Goal: Task Accomplishment & Management: Use online tool/utility

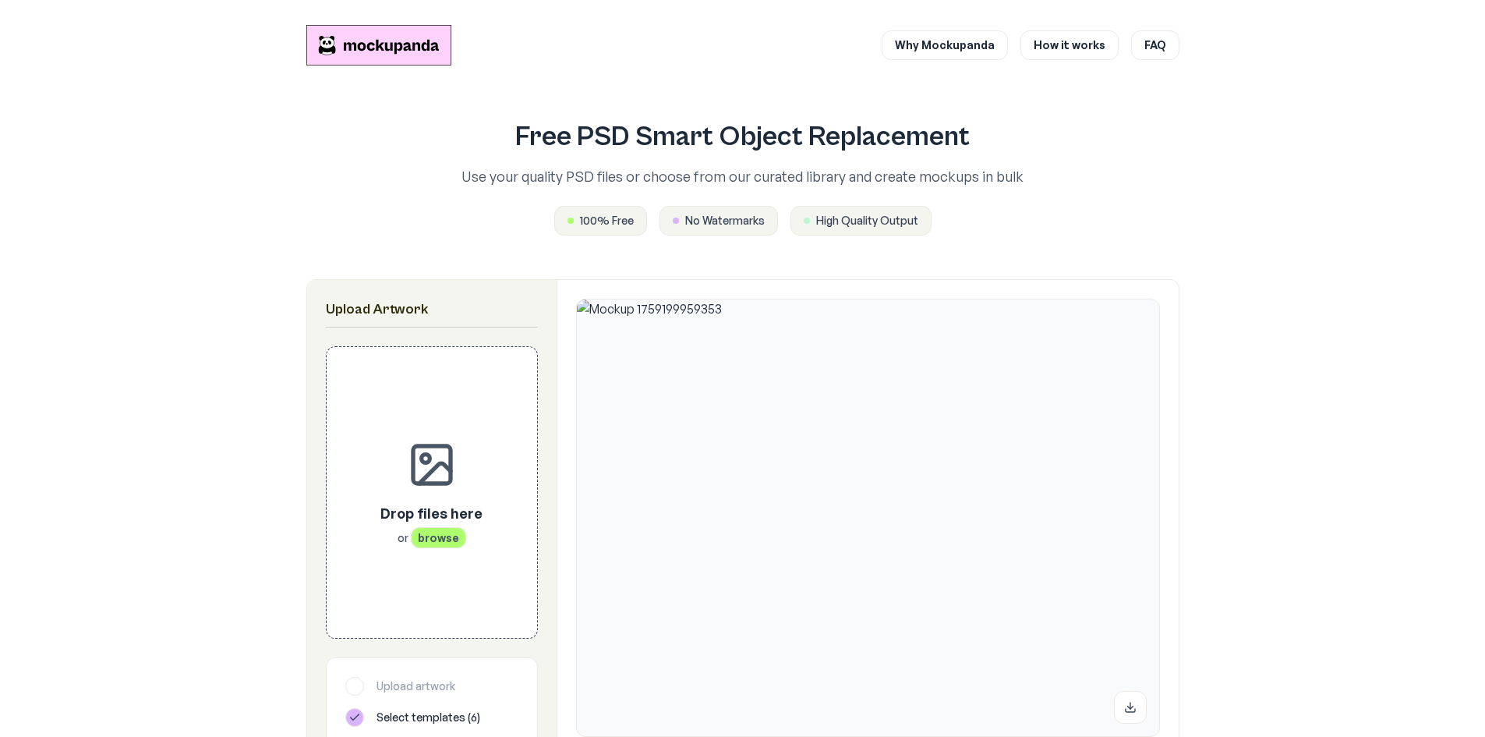
scroll to position [234, 0]
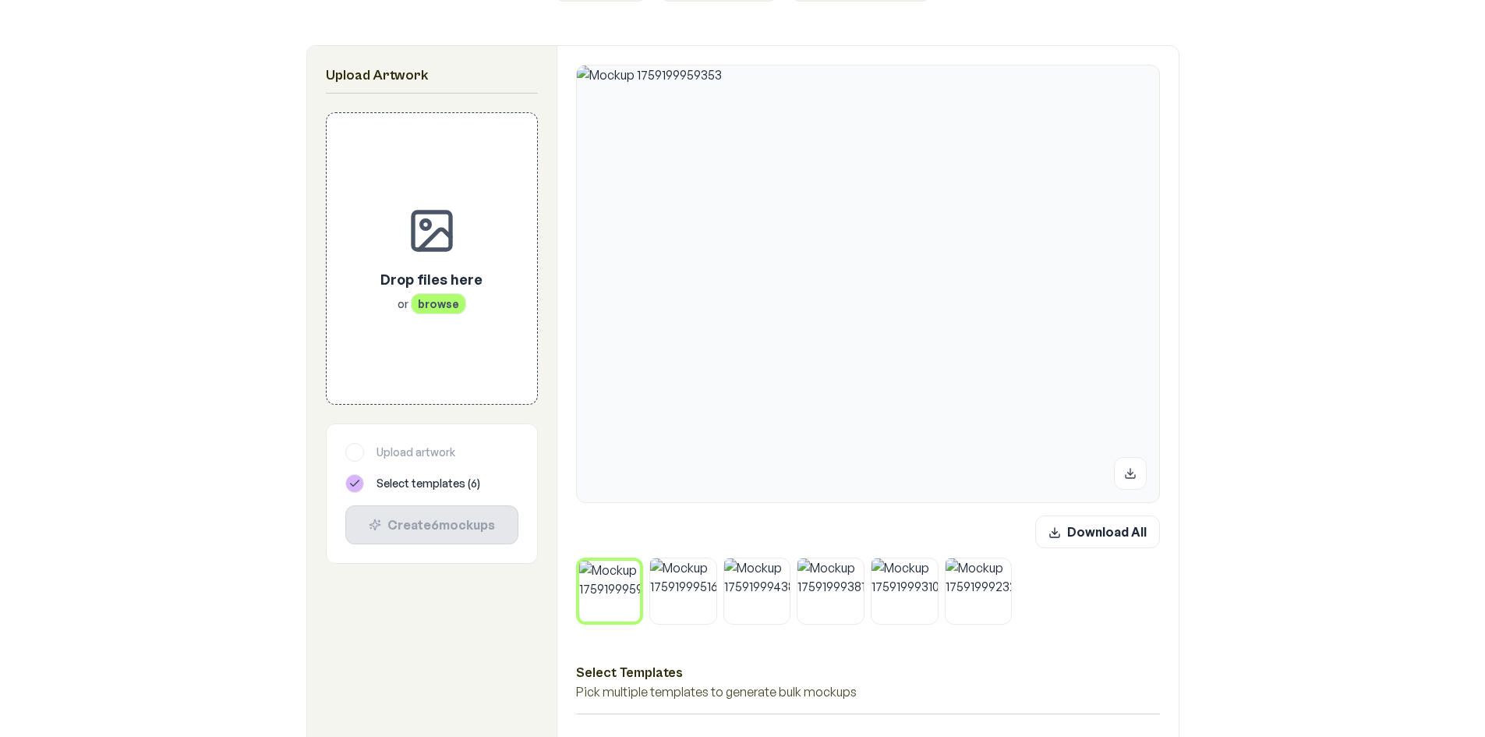
click at [638, 561] on icon at bounding box center [635, 564] width 9 height 9
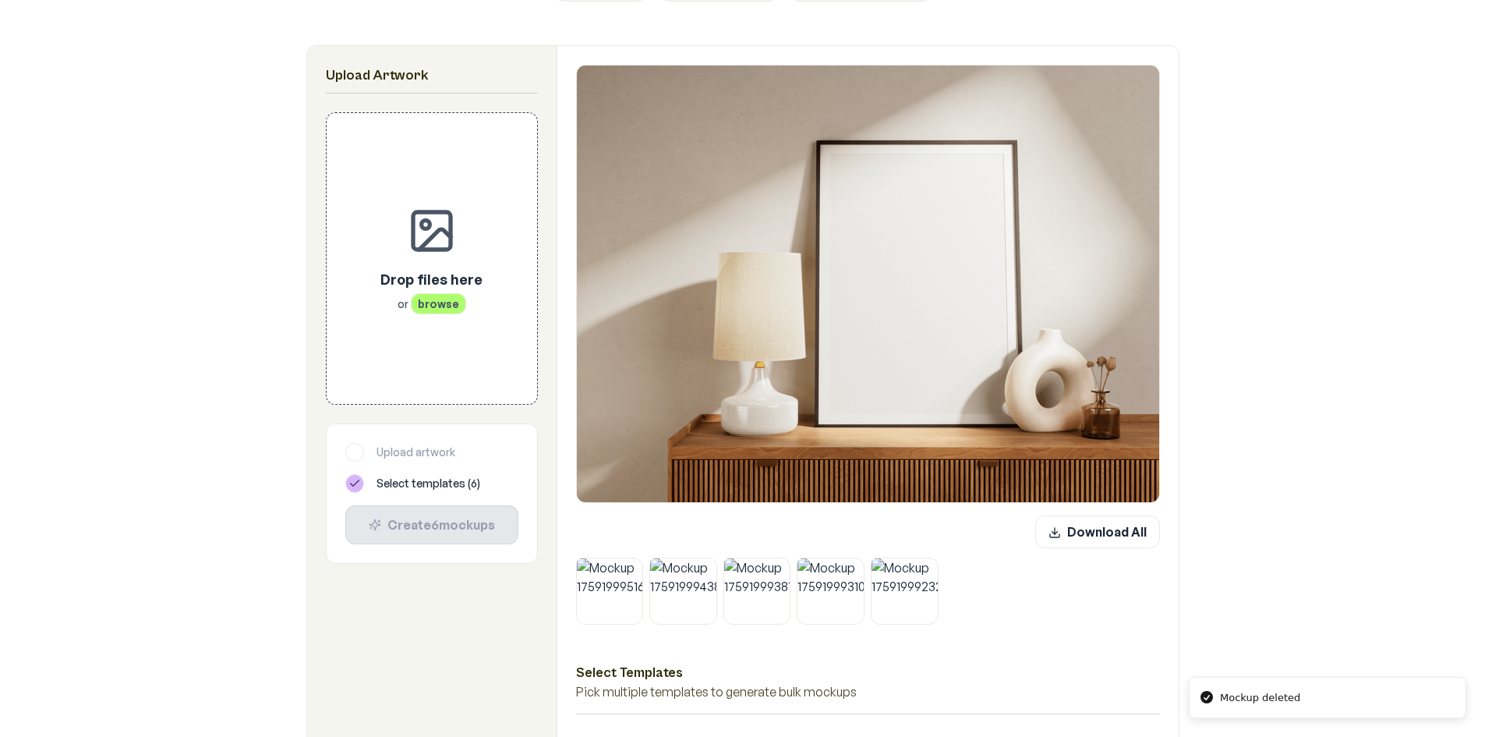
click at [638, 561] on icon at bounding box center [638, 562] width 5 height 5
click at [710, 561] on icon at bounding box center [712, 562] width 5 height 5
click at [638, 561] on icon at bounding box center [638, 562] width 5 height 5
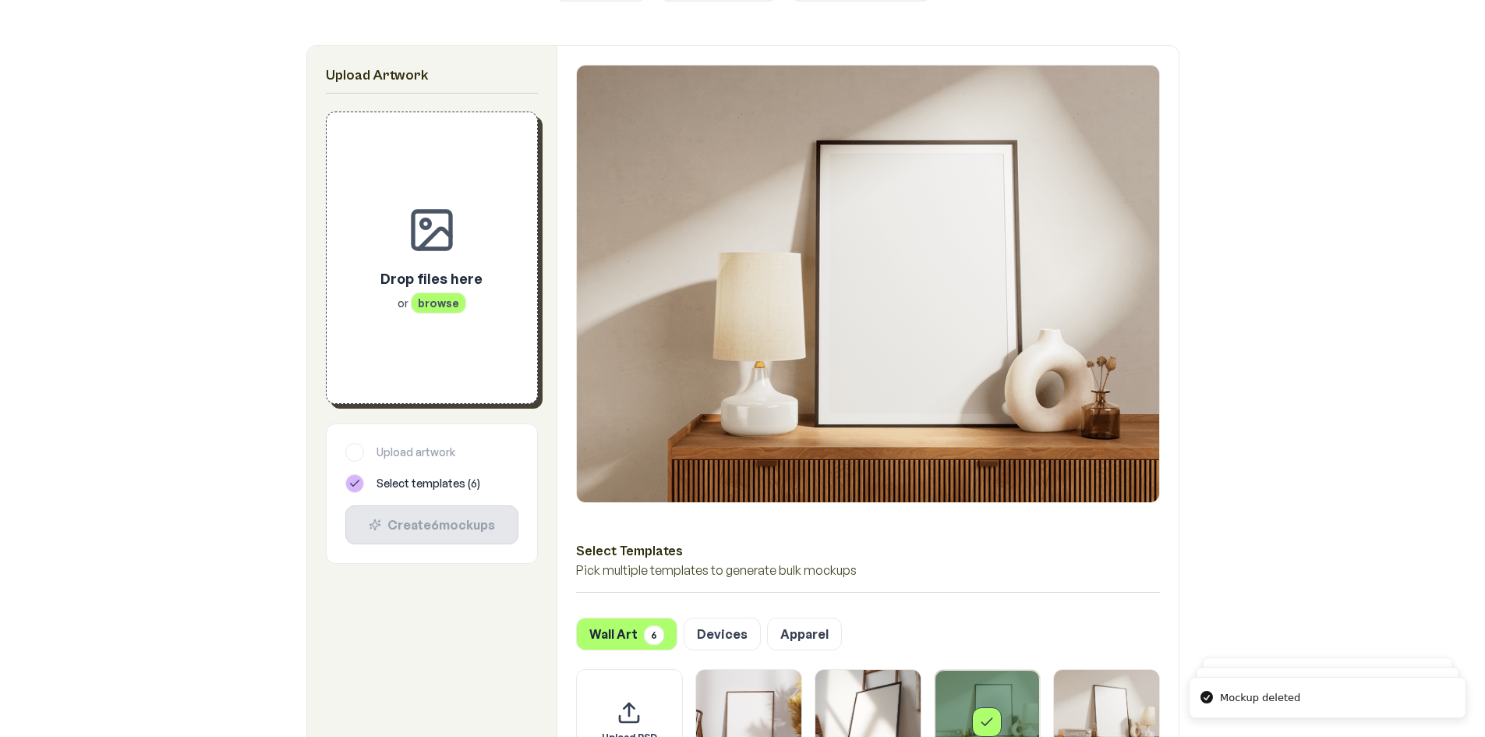
click at [390, 297] on p "or browse" at bounding box center [431, 303] width 102 height 16
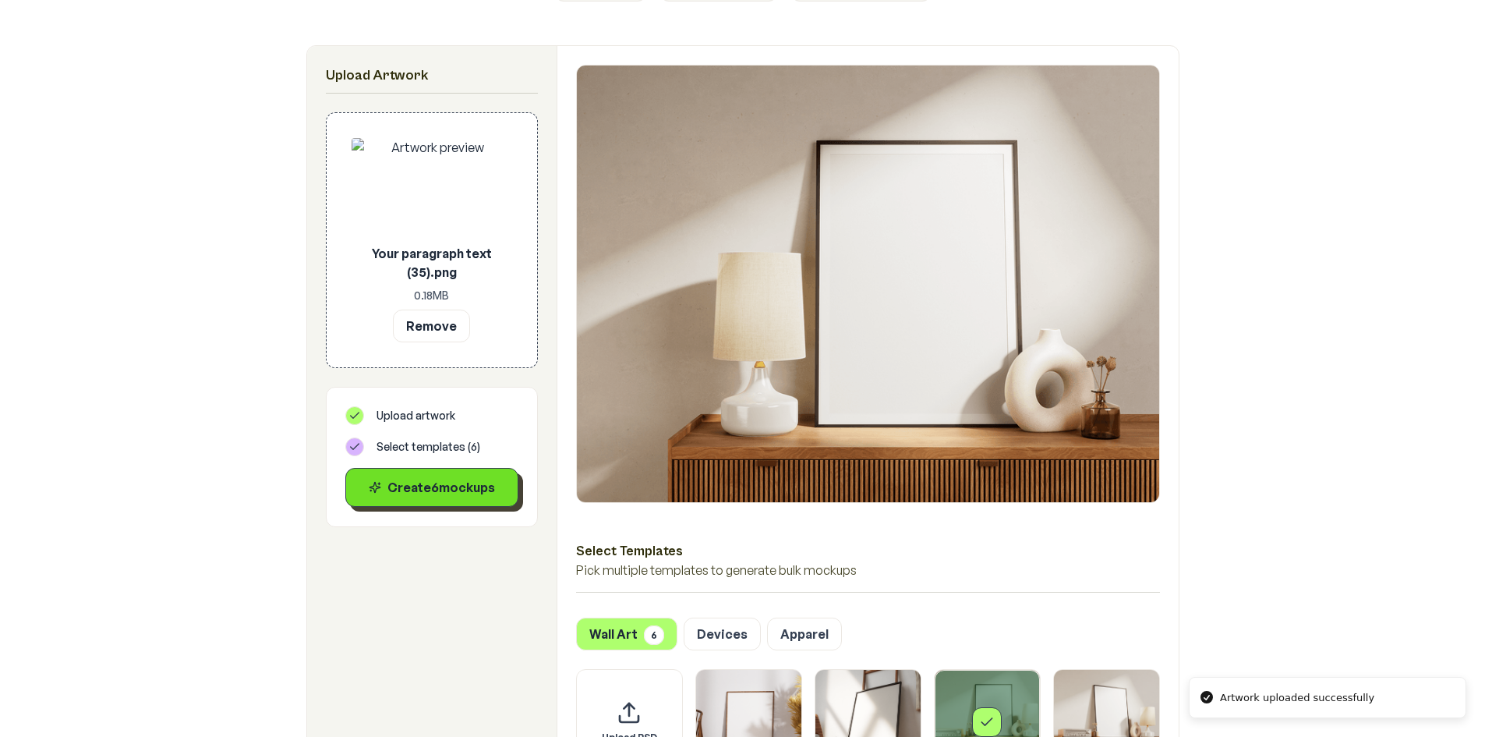
click at [446, 504] on button "Create 6 mockup s" at bounding box center [431, 487] width 173 height 39
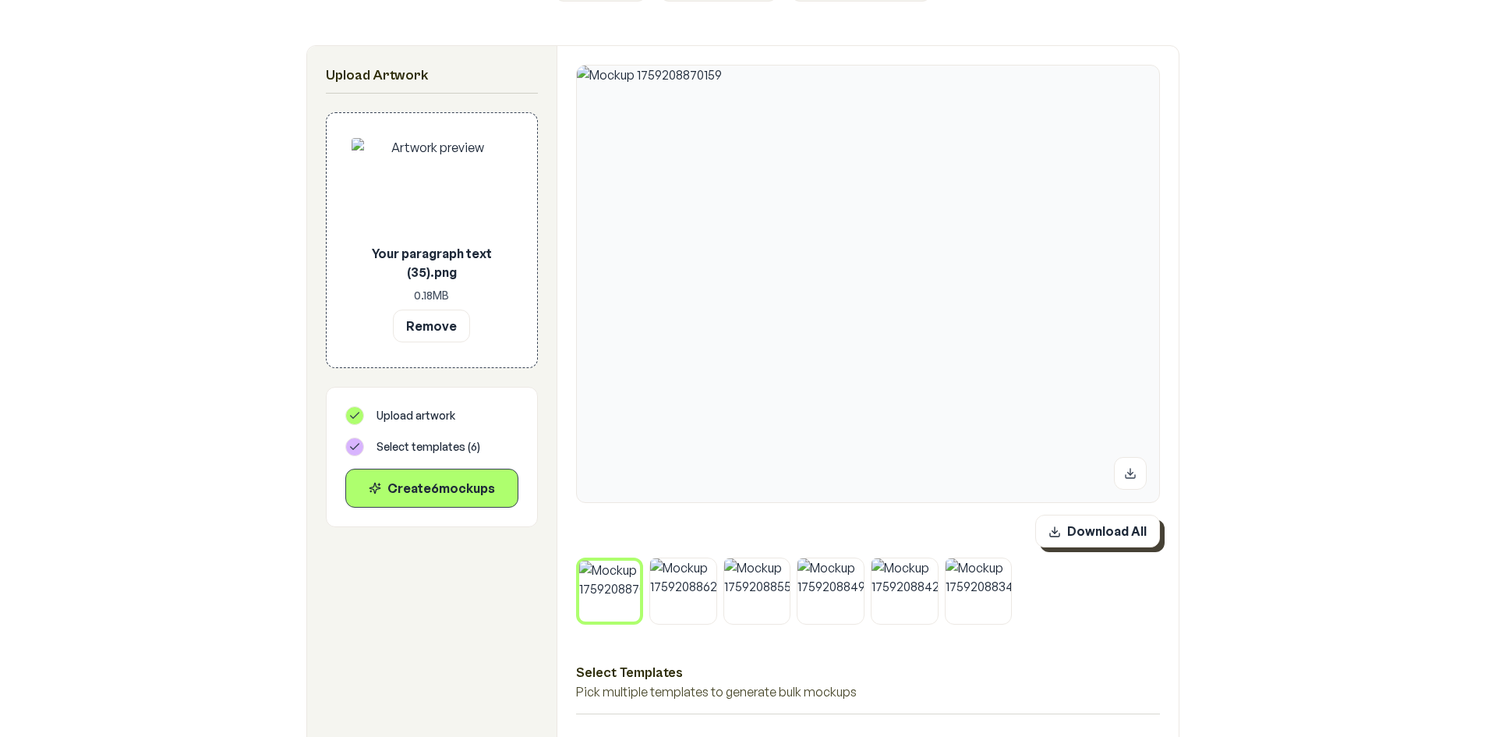
click at [1130, 526] on button "Download All" at bounding box center [1097, 531] width 125 height 33
click at [444, 323] on button "Remove" at bounding box center [431, 325] width 77 height 33
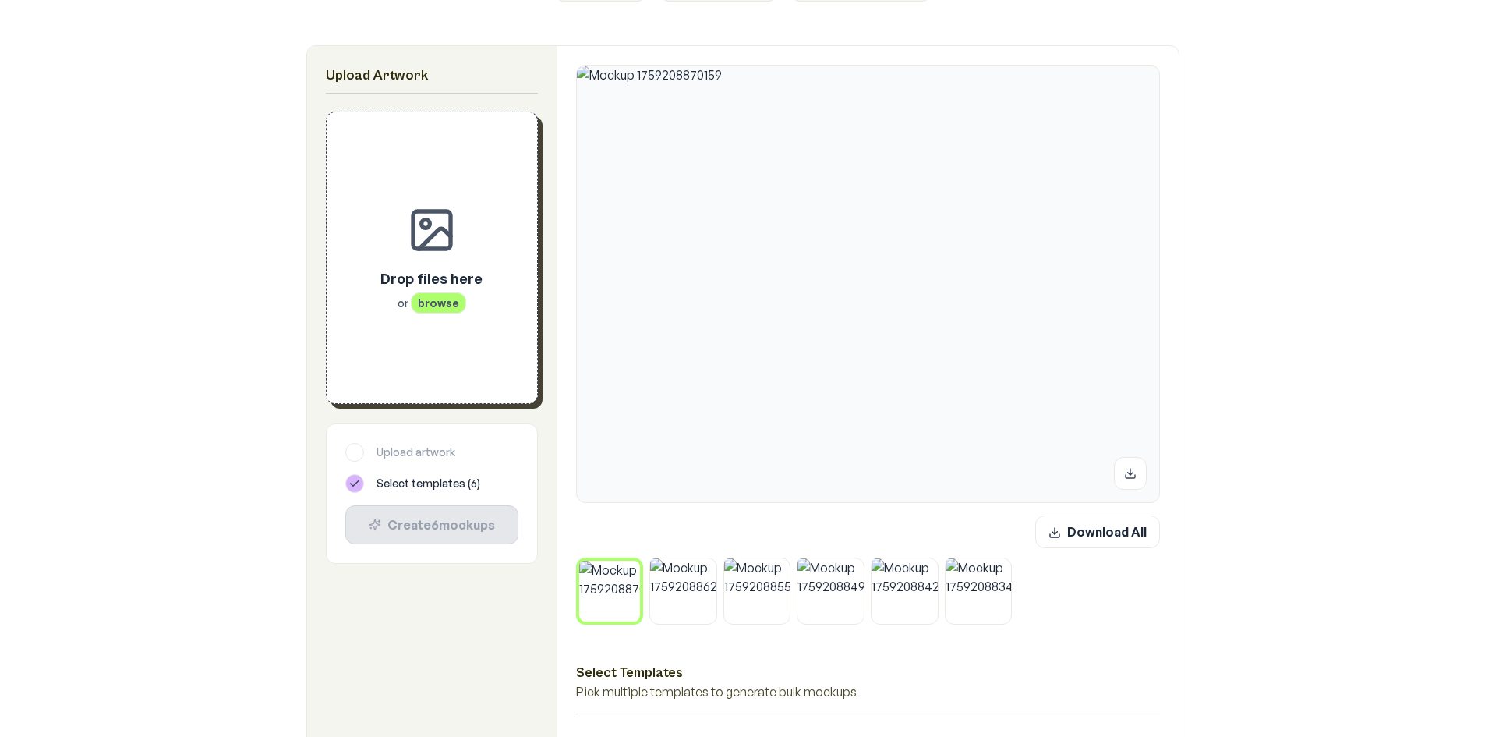
click at [636, 571] on button at bounding box center [636, 564] width 20 height 20
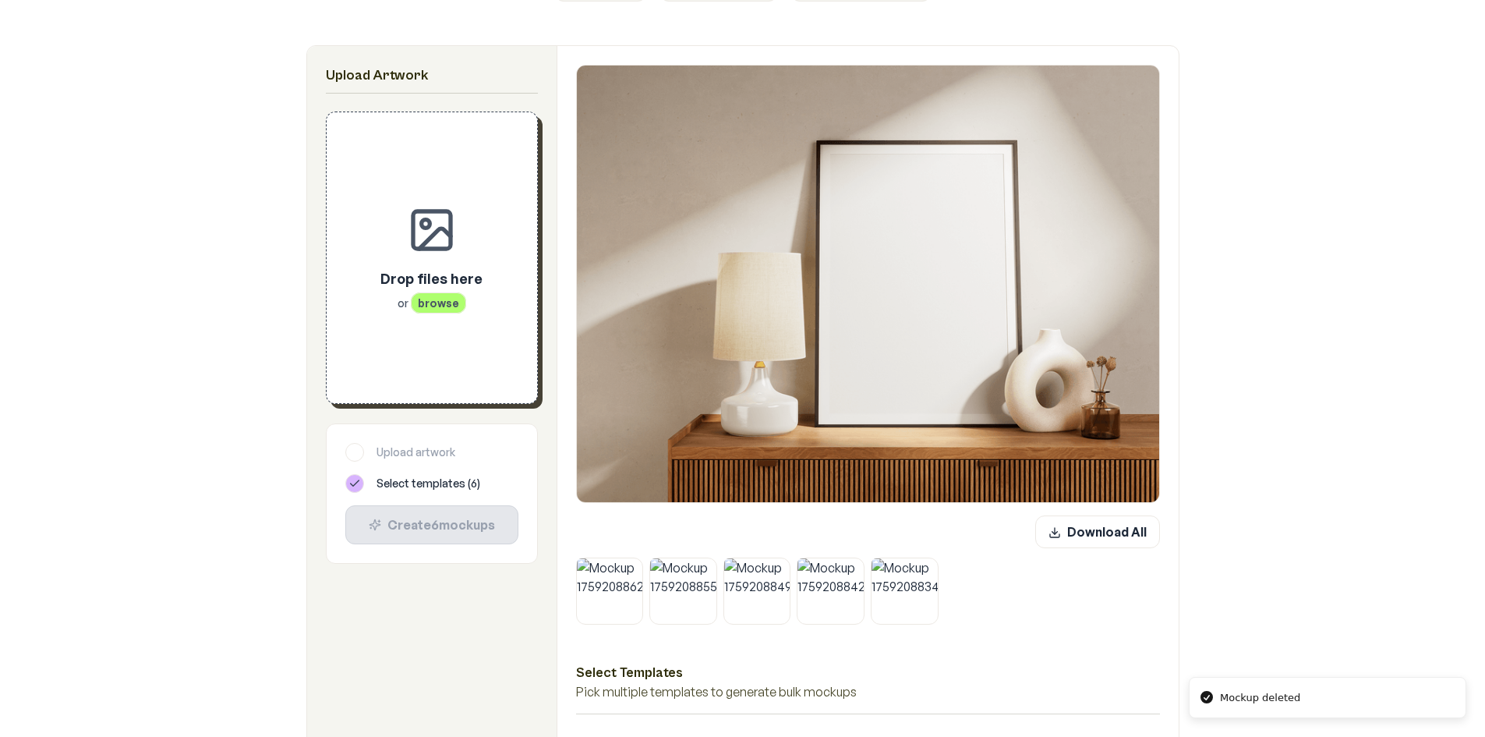
click at [636, 571] on button at bounding box center [638, 562] width 20 height 20
click at [702, 571] on button at bounding box center [712, 562] width 20 height 20
click at [636, 571] on button at bounding box center [638, 562] width 20 height 20
click at [702, 571] on button at bounding box center [712, 562] width 20 height 20
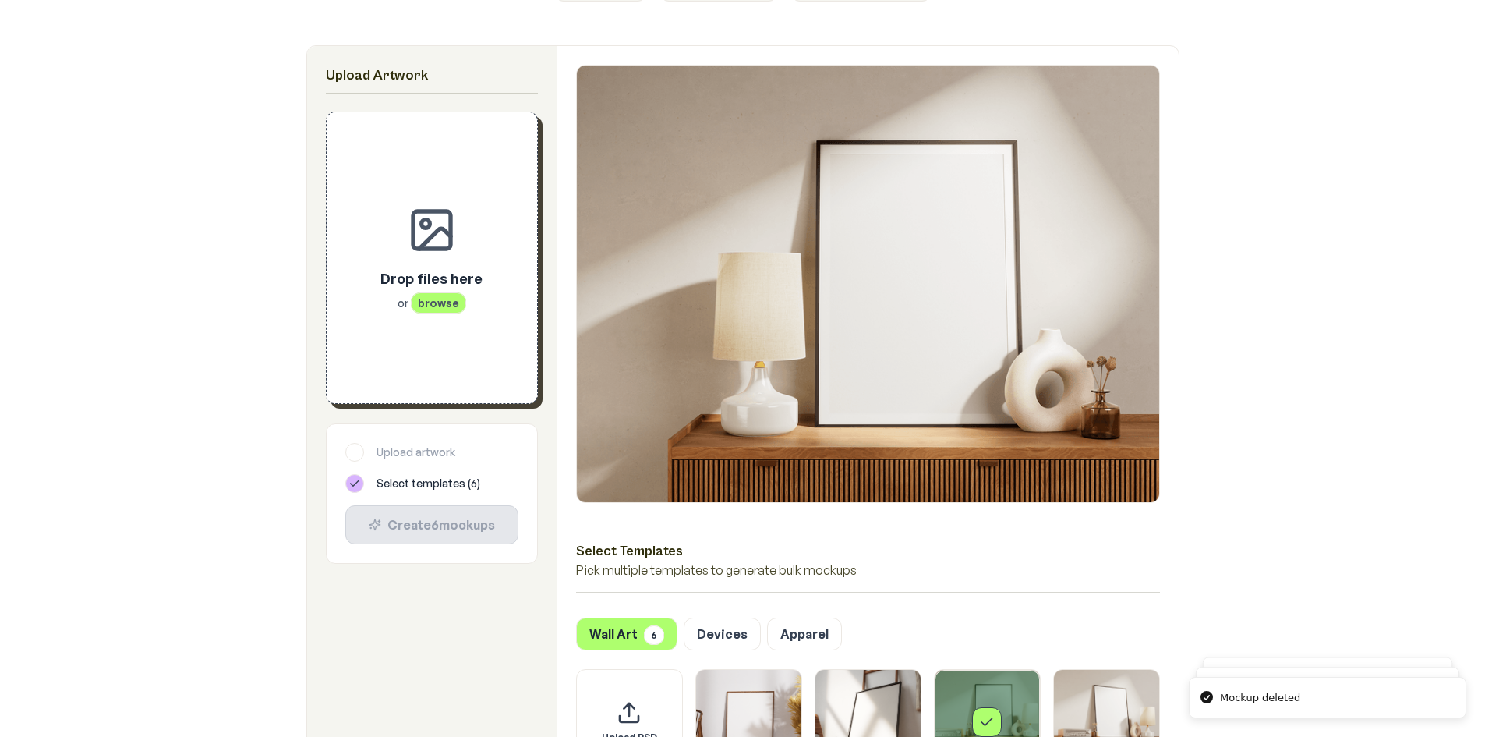
click at [423, 310] on span "browse" at bounding box center [438, 302] width 55 height 21
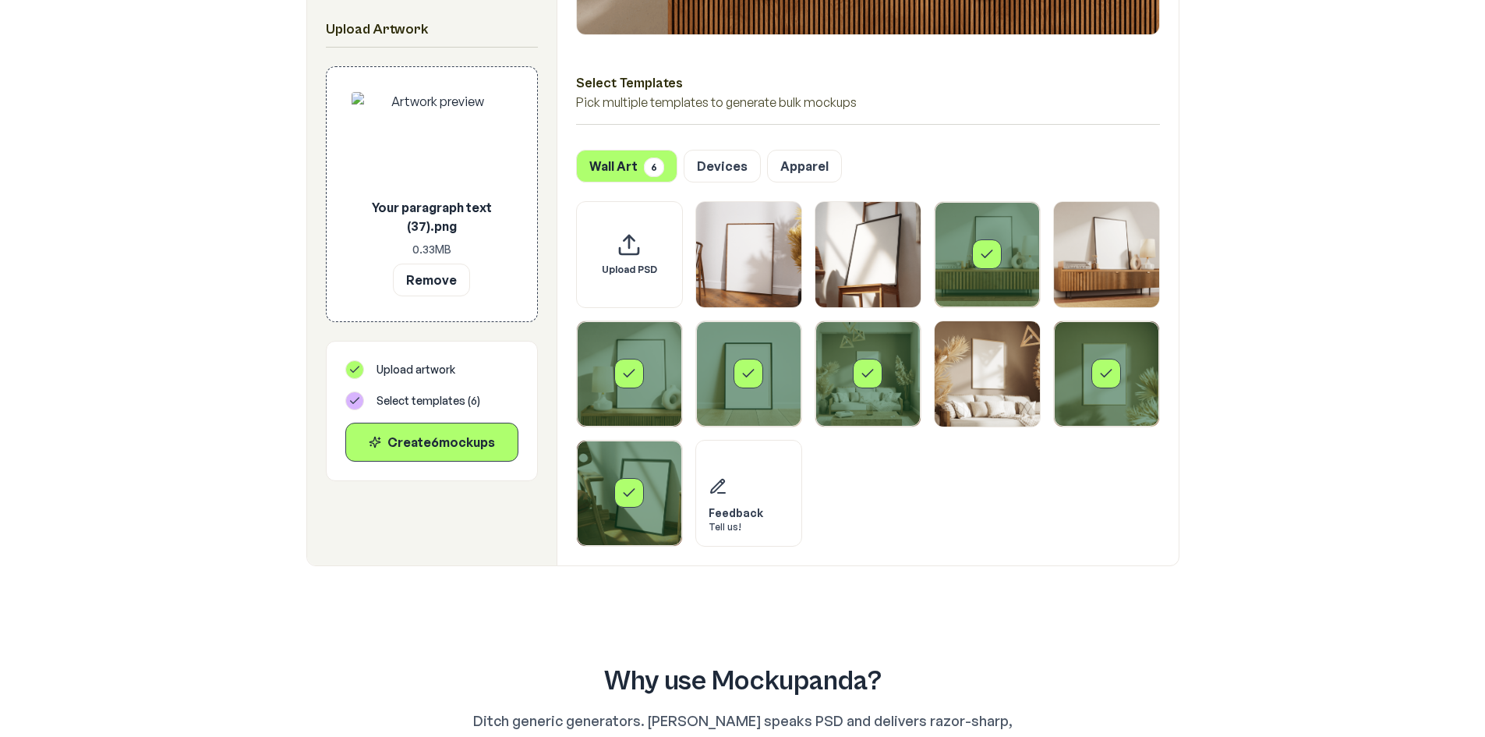
scroll to position [624, 0]
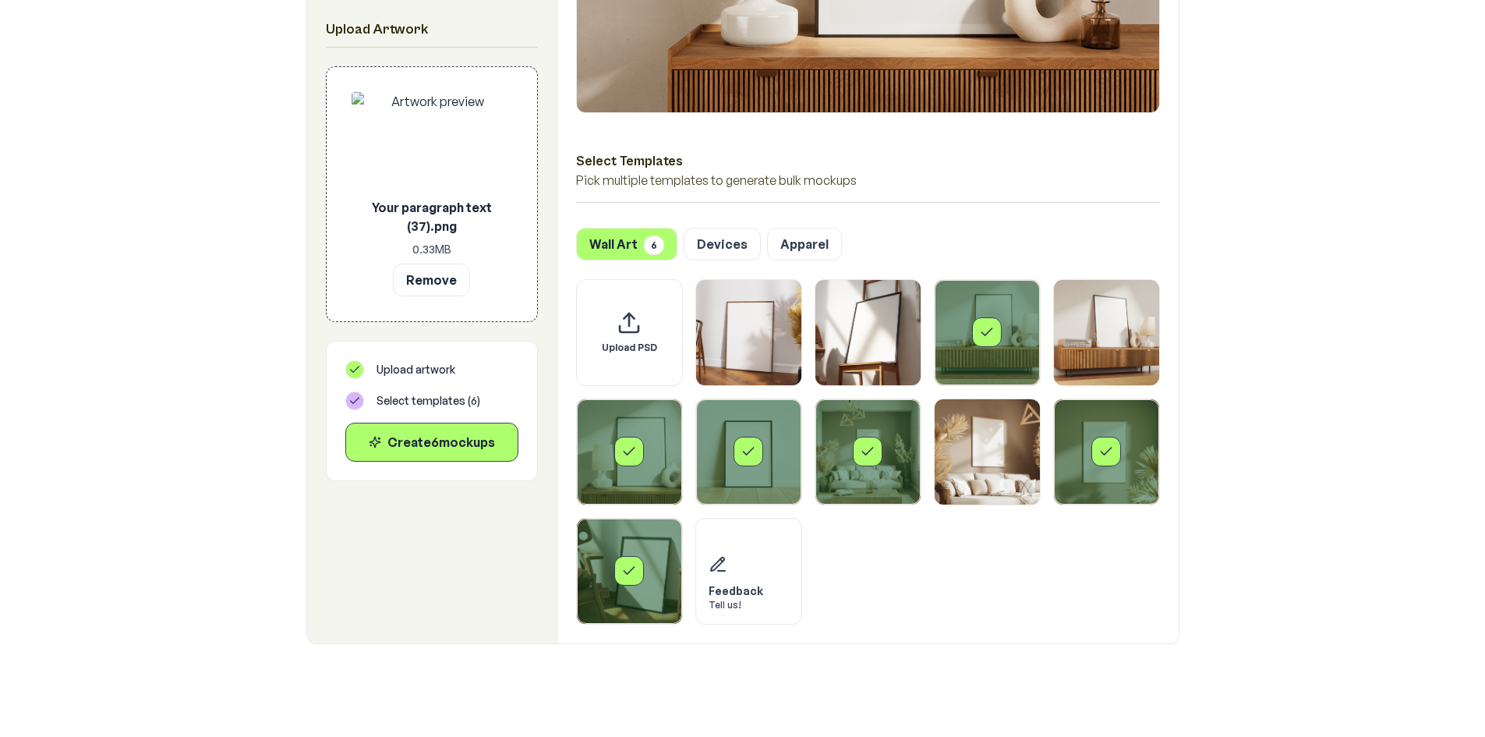
click at [871, 435] on div "Select template Framed Poster 7" at bounding box center [867, 451] width 105 height 105
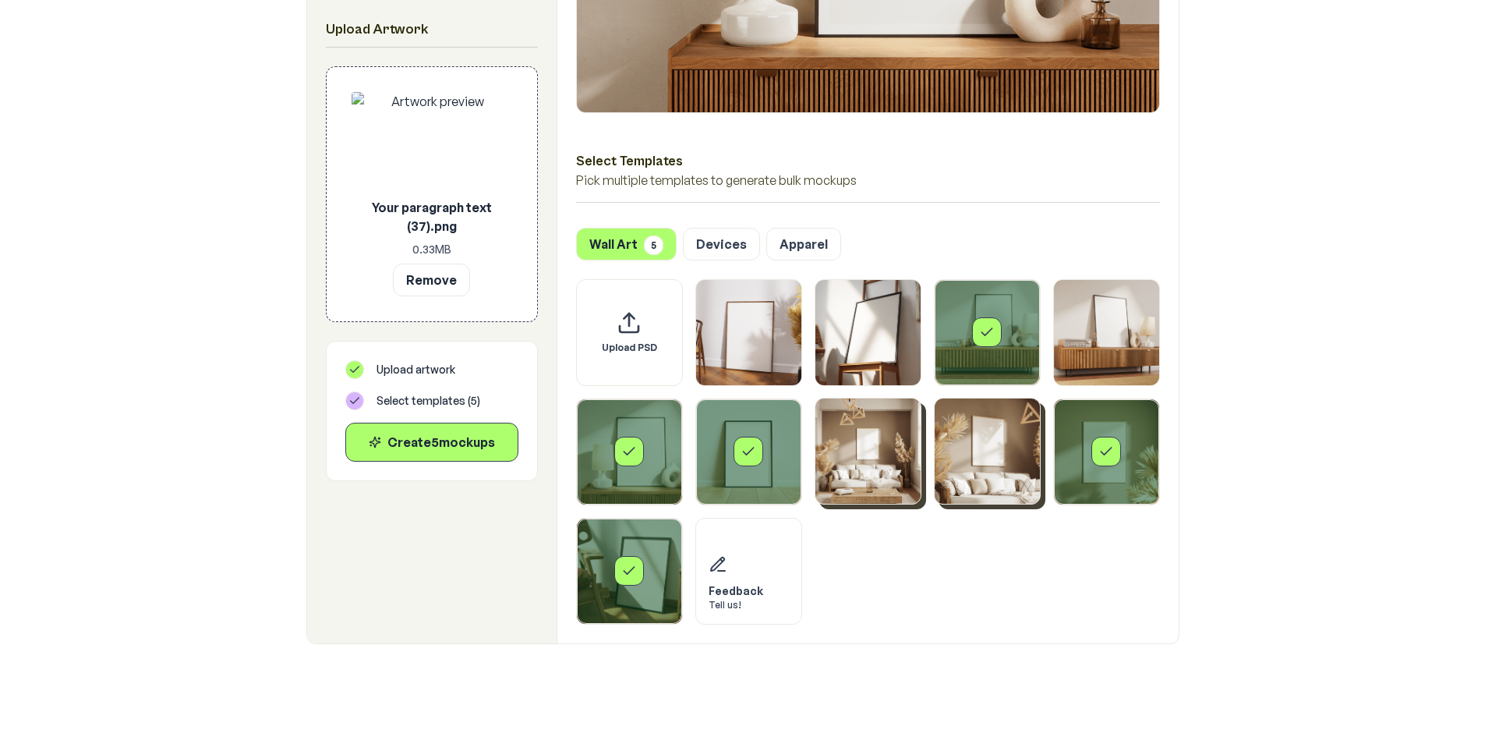
click at [982, 440] on img "Select template Framed Poster 8" at bounding box center [987, 450] width 105 height 105
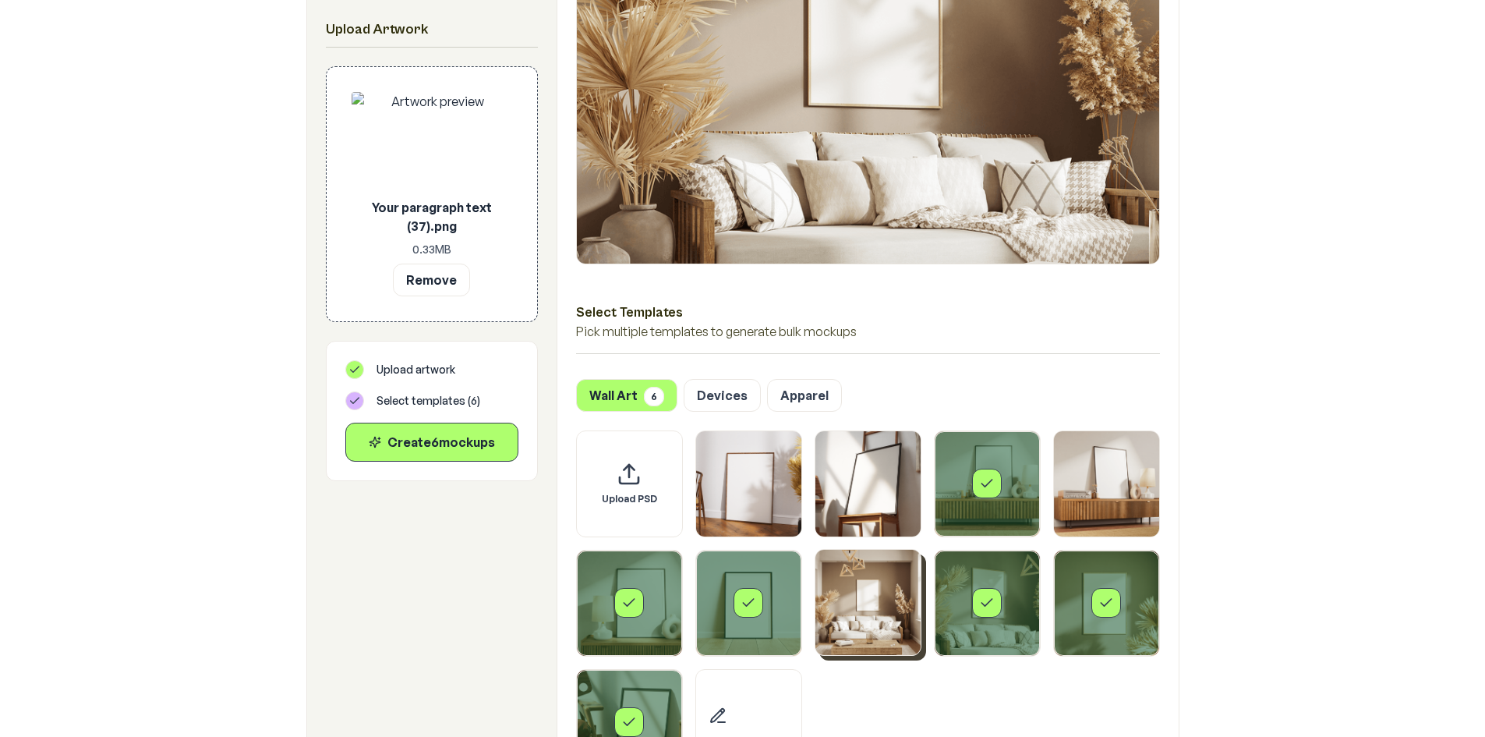
scroll to position [468, 0]
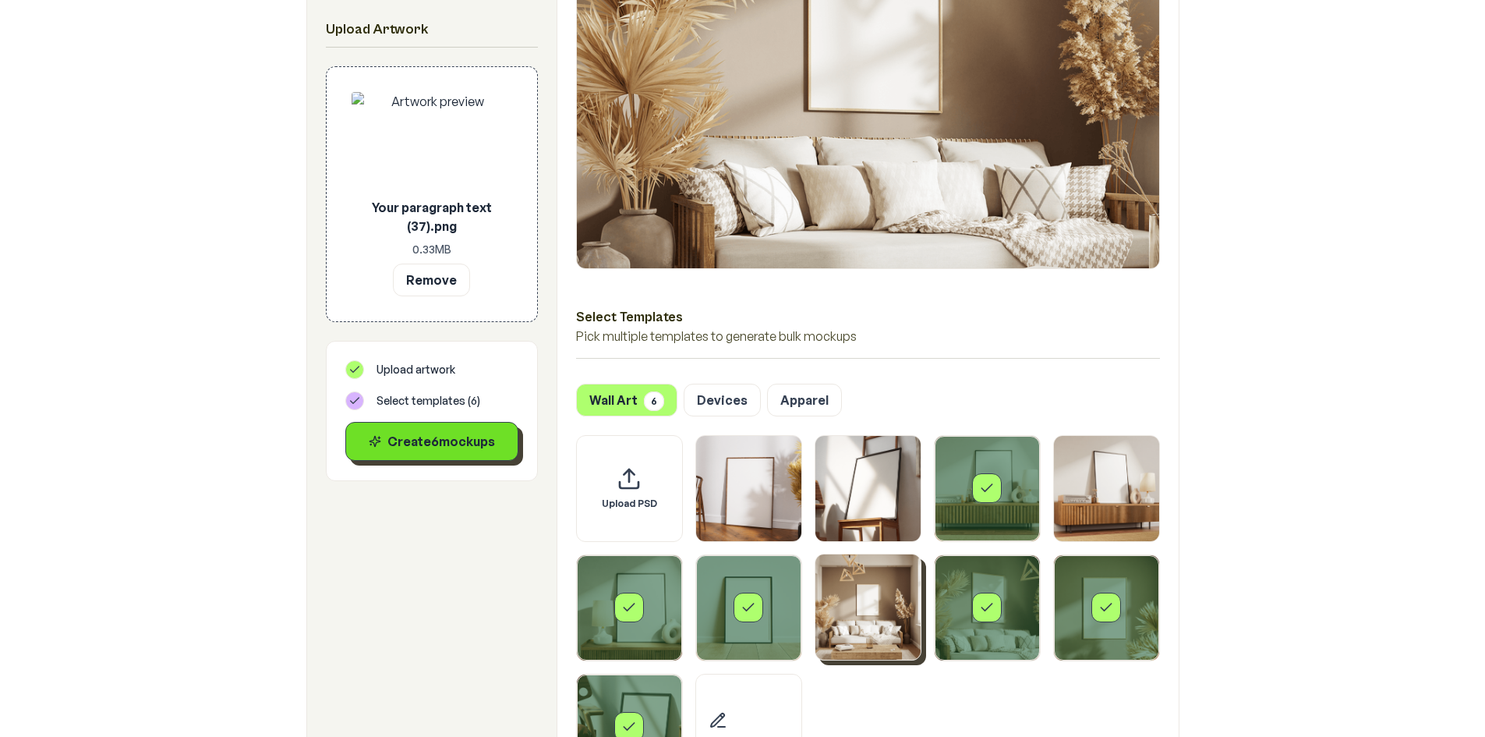
click at [465, 455] on button "Create 6 mockup s" at bounding box center [431, 441] width 173 height 39
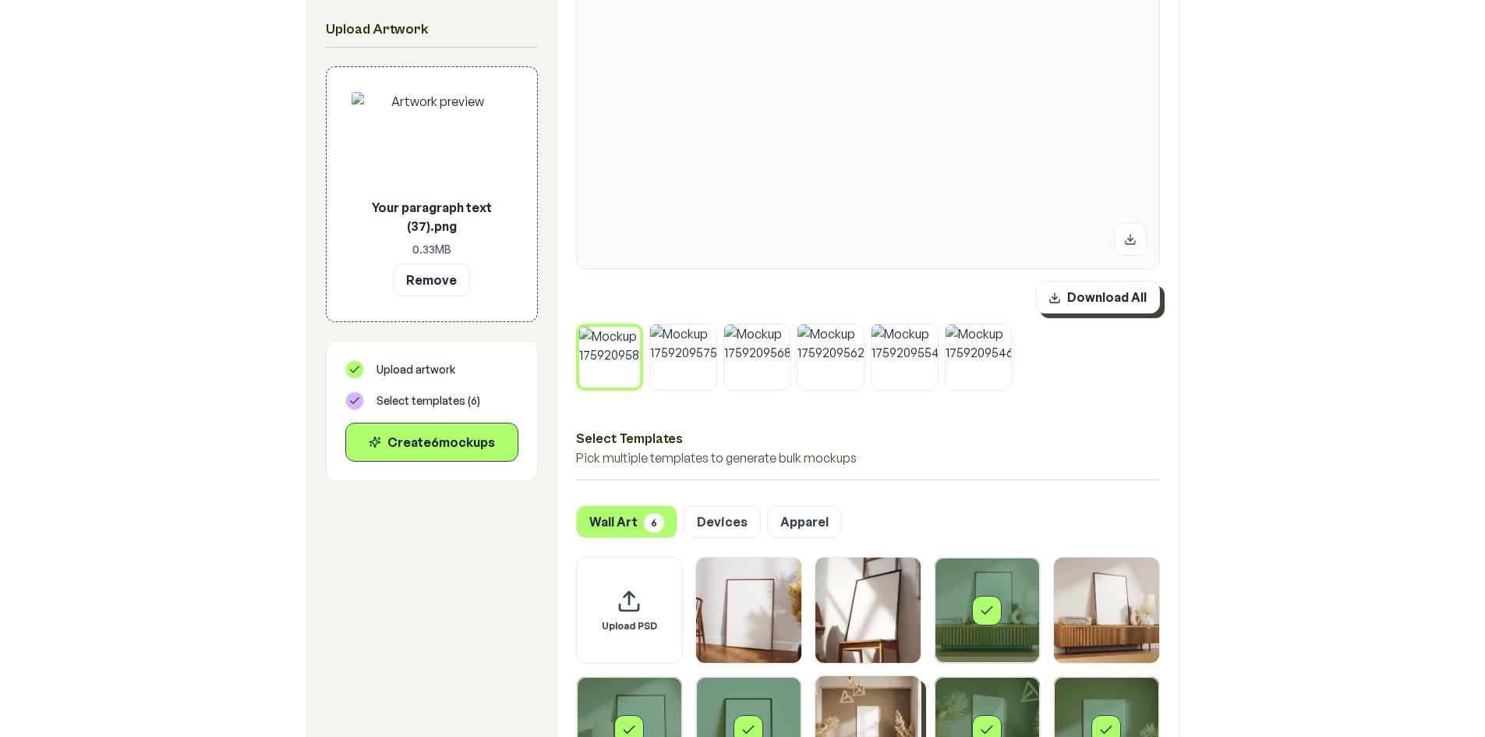
click at [1092, 309] on button "Download All" at bounding box center [1097, 297] width 125 height 33
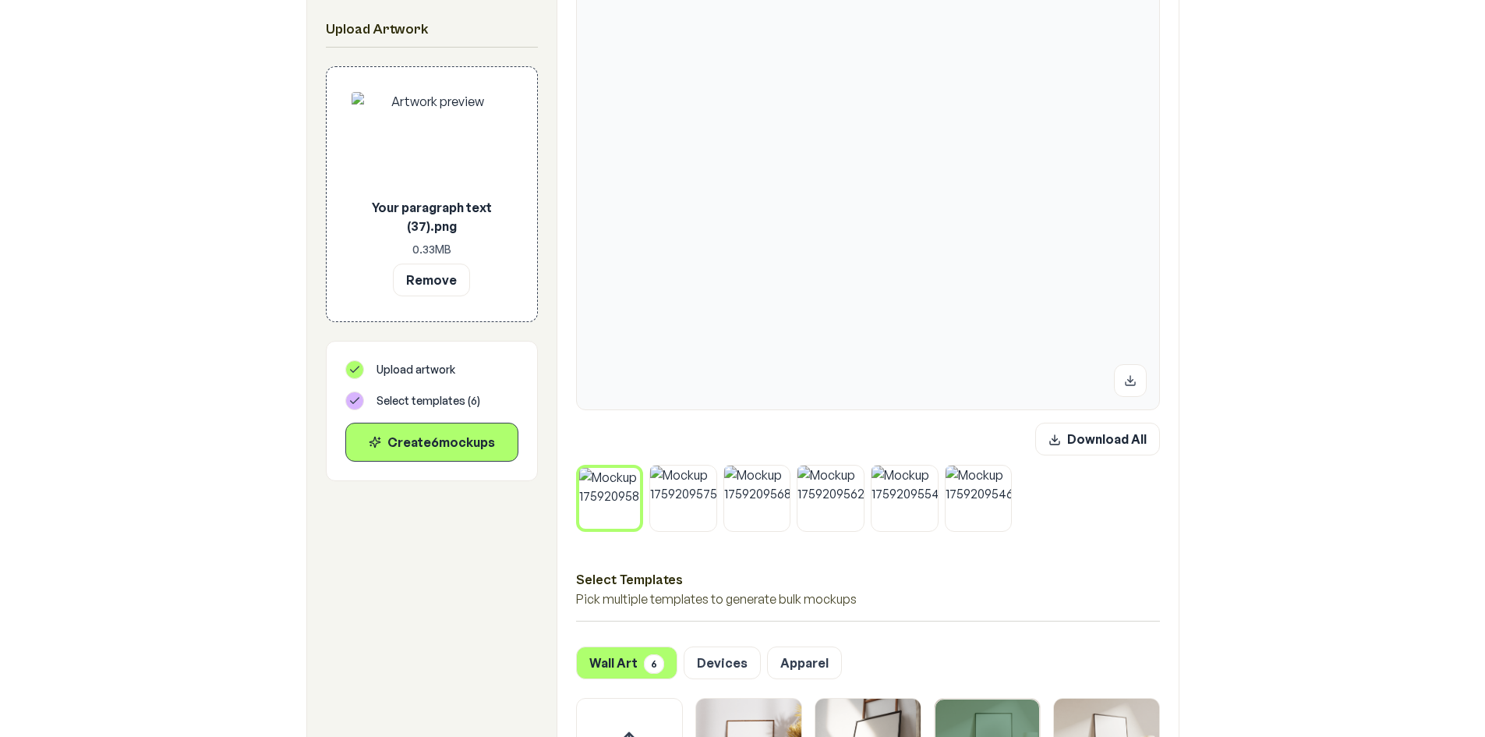
scroll to position [312, 0]
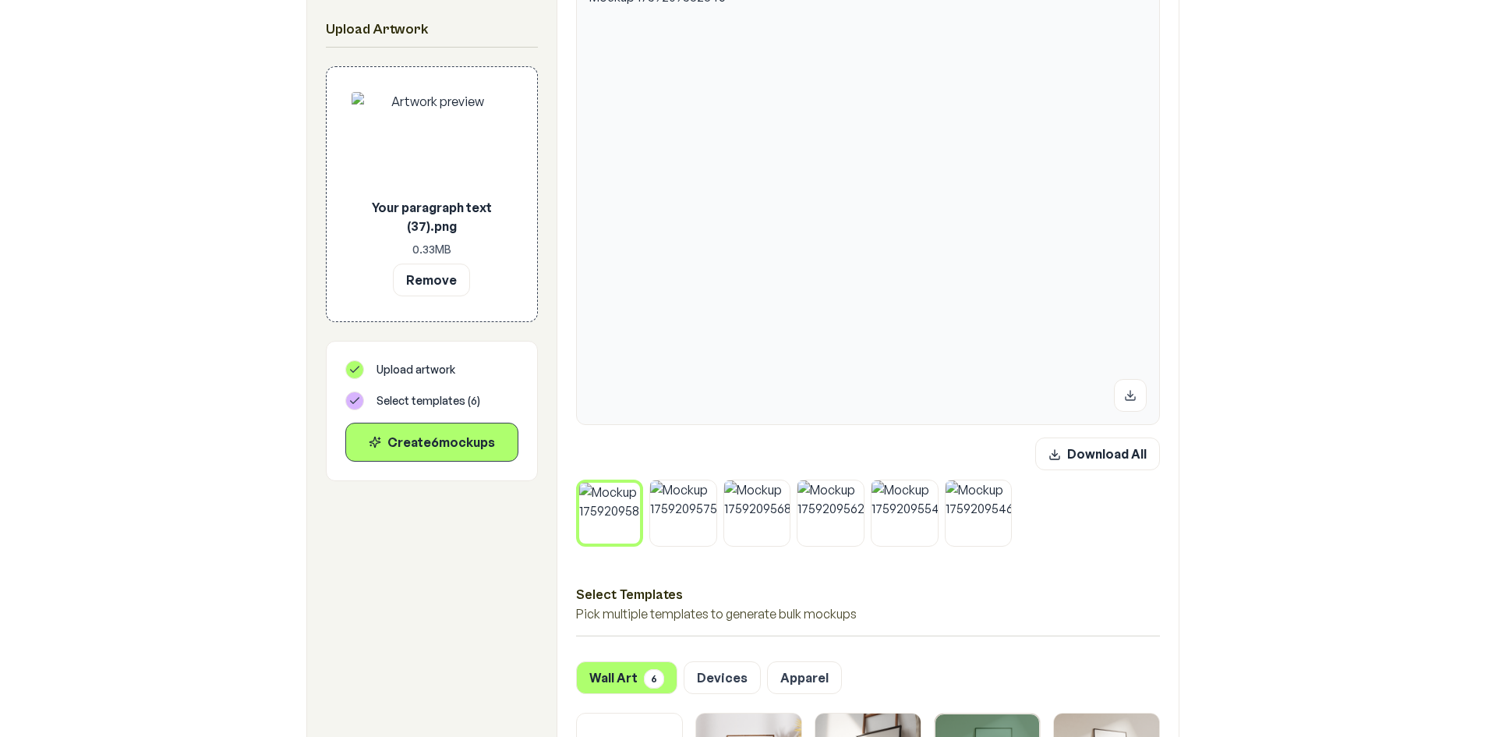
click at [635, 486] on icon at bounding box center [635, 486] width 9 height 9
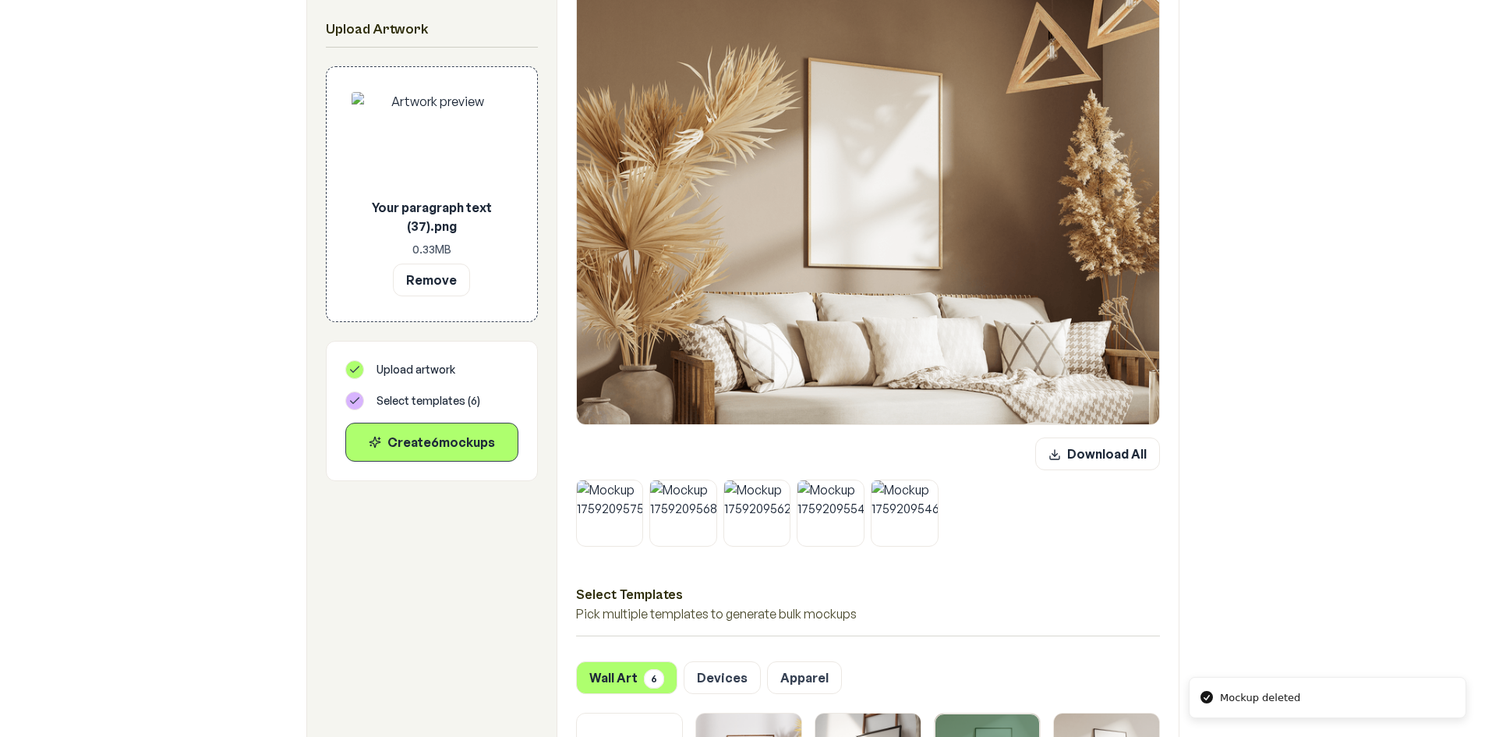
click at [635, 486] on icon at bounding box center [638, 483] width 9 height 9
click at [708, 486] on icon at bounding box center [712, 483] width 9 height 9
click at [635, 486] on icon at bounding box center [638, 483] width 9 height 9
click at [708, 486] on icon at bounding box center [712, 483] width 9 height 9
click at [635, 486] on icon at bounding box center [638, 483] width 9 height 9
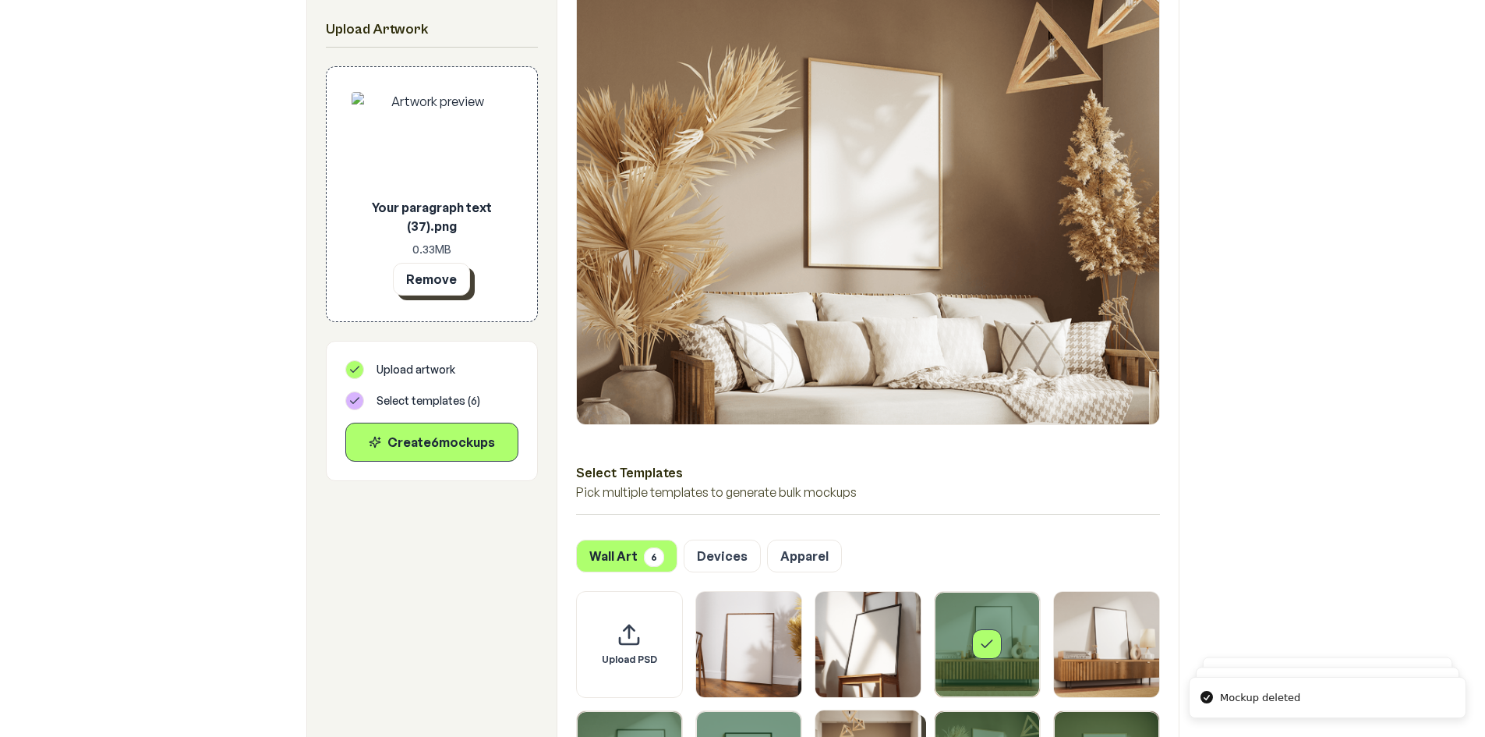
click at [401, 278] on button "Remove" at bounding box center [431, 279] width 77 height 33
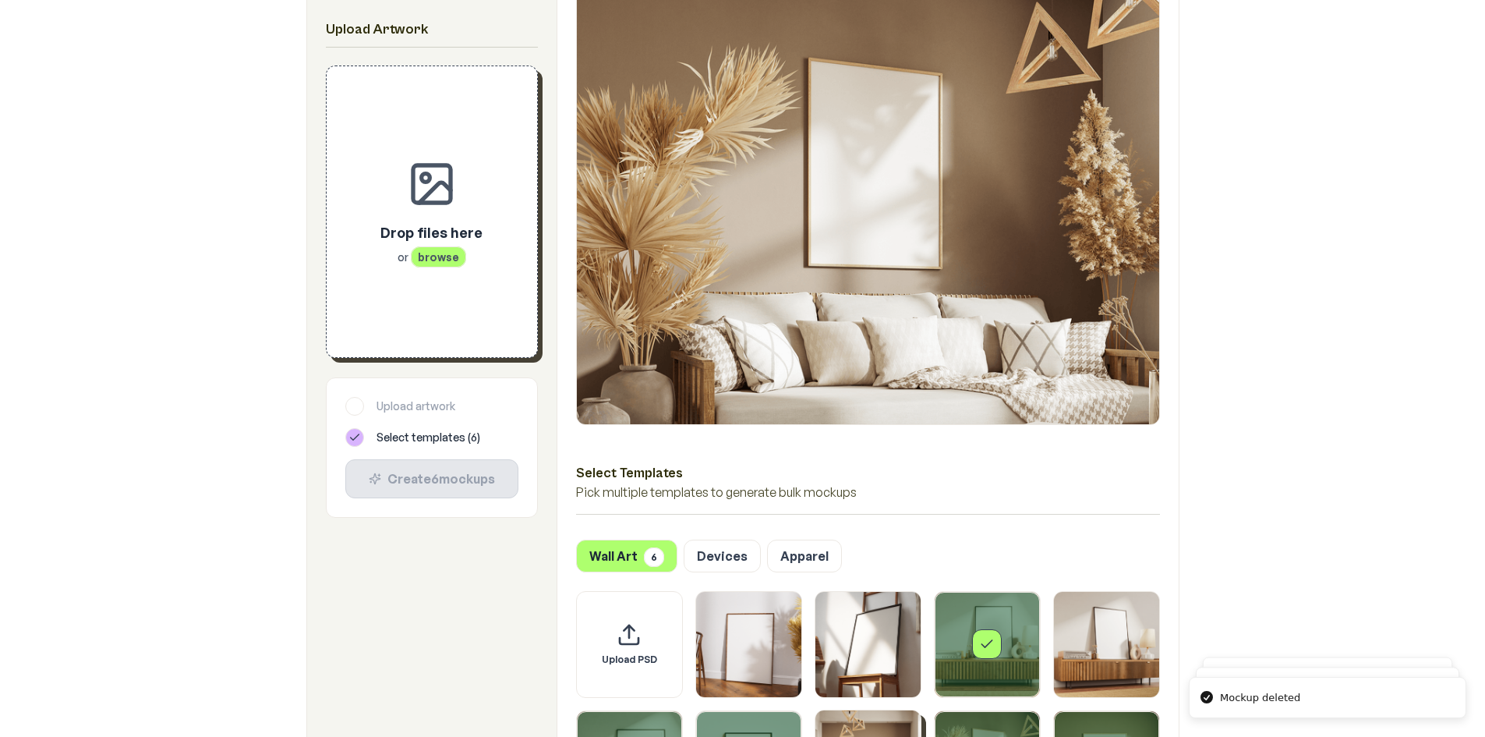
click at [433, 271] on div "Drop files here or browse" at bounding box center [432, 211] width 161 height 241
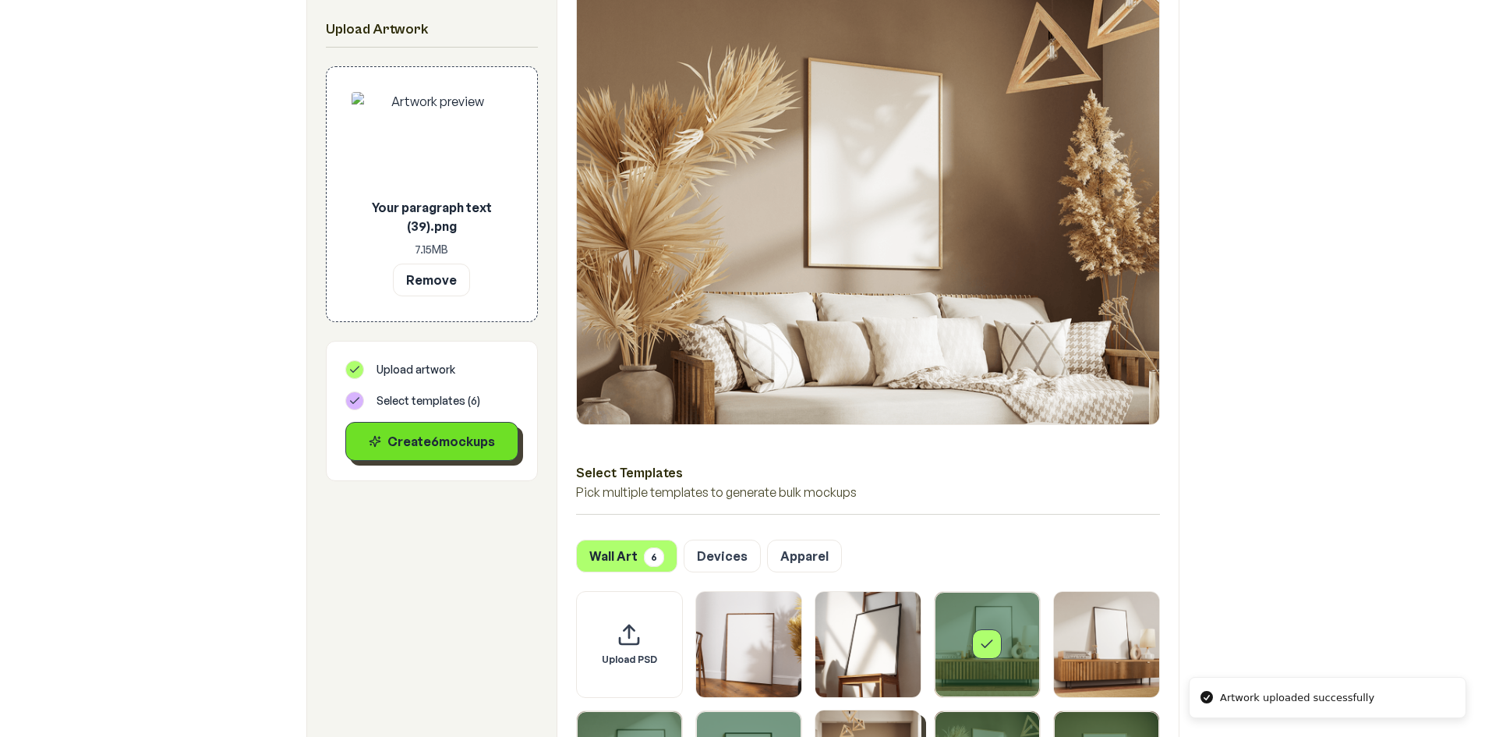
click at [493, 439] on div "Create 6 mockup s" at bounding box center [432, 441] width 147 height 19
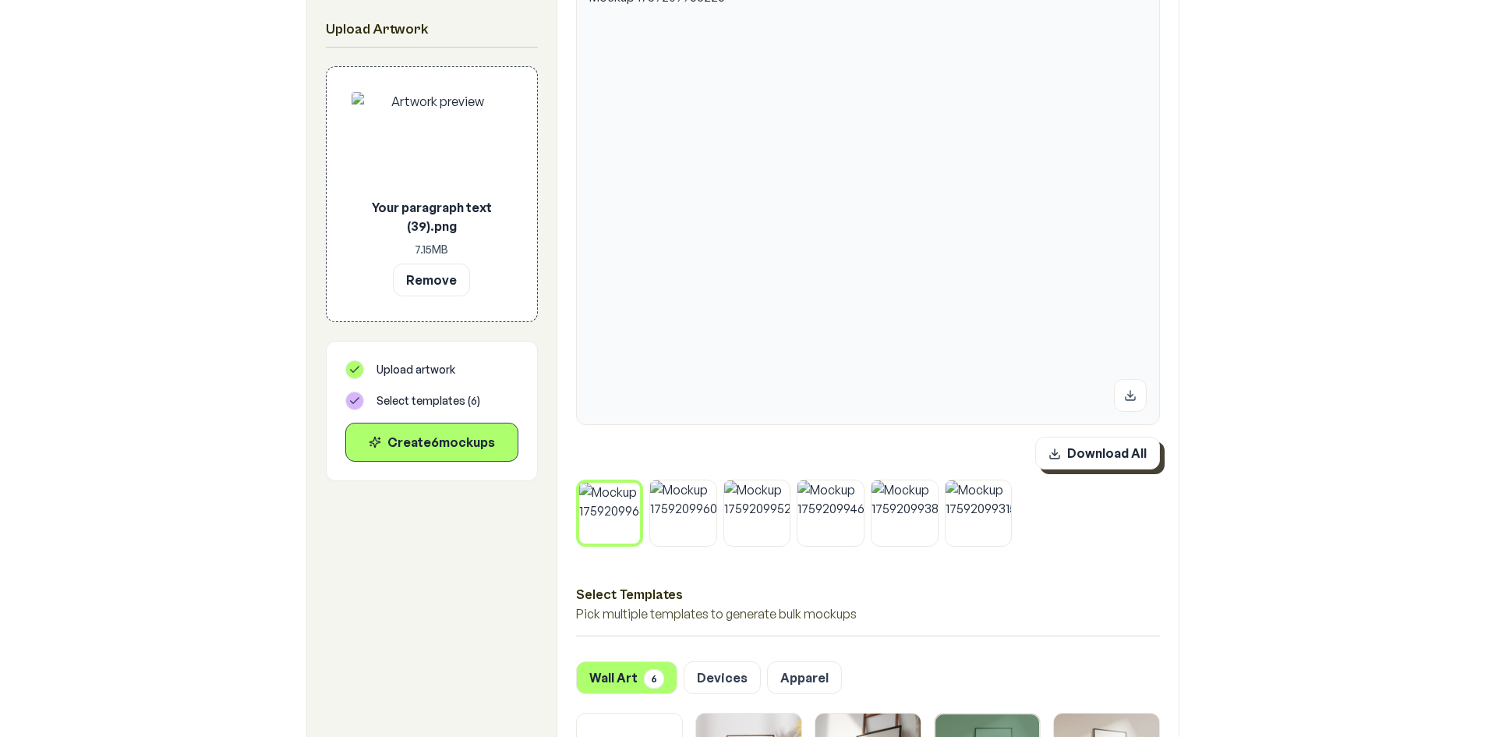
click at [1102, 460] on button "Download All" at bounding box center [1097, 453] width 125 height 33
click at [634, 488] on icon at bounding box center [635, 486] width 9 height 9
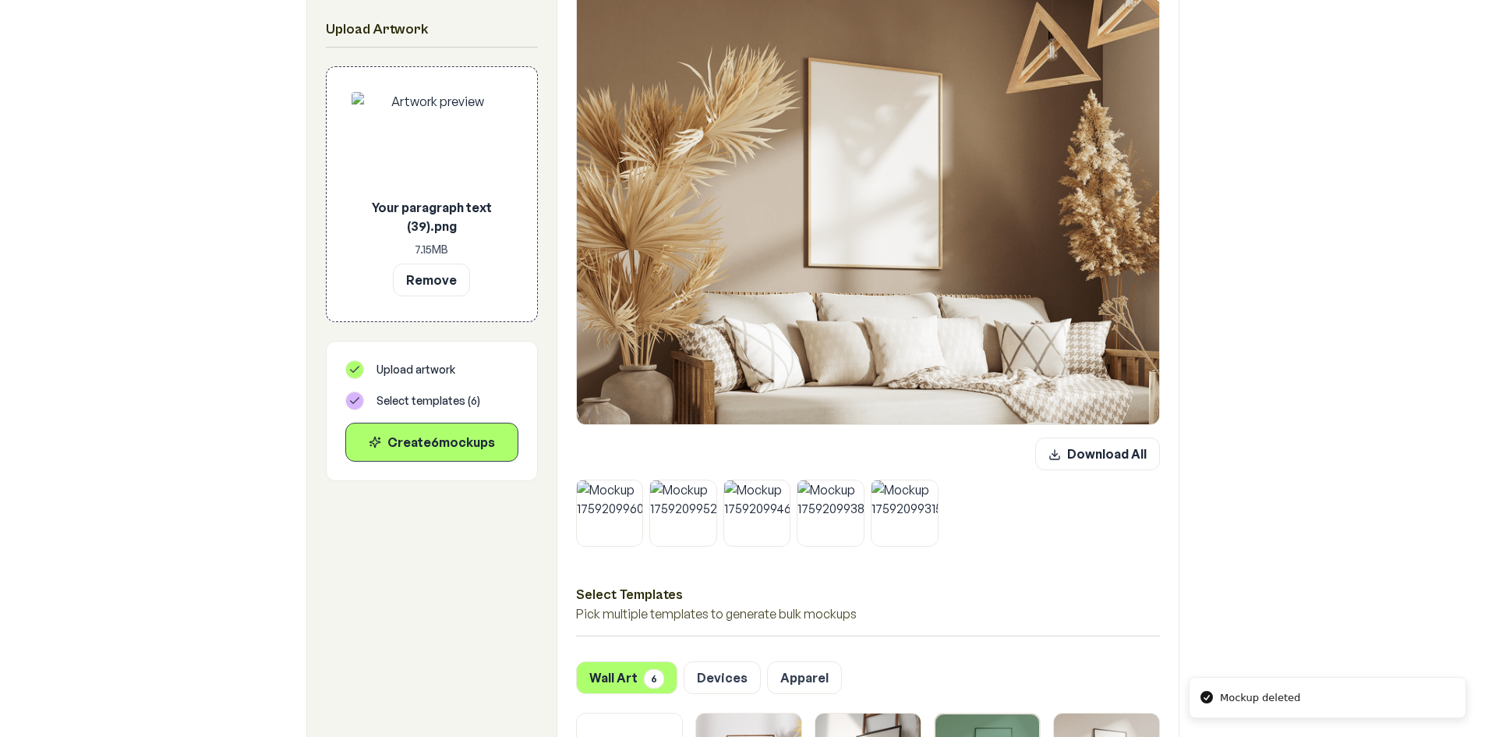
click at [634, 488] on button at bounding box center [638, 484] width 20 height 20
click at [702, 488] on button at bounding box center [712, 484] width 20 height 20
click at [634, 488] on button at bounding box center [638, 484] width 20 height 20
click at [702, 488] on button at bounding box center [712, 484] width 20 height 20
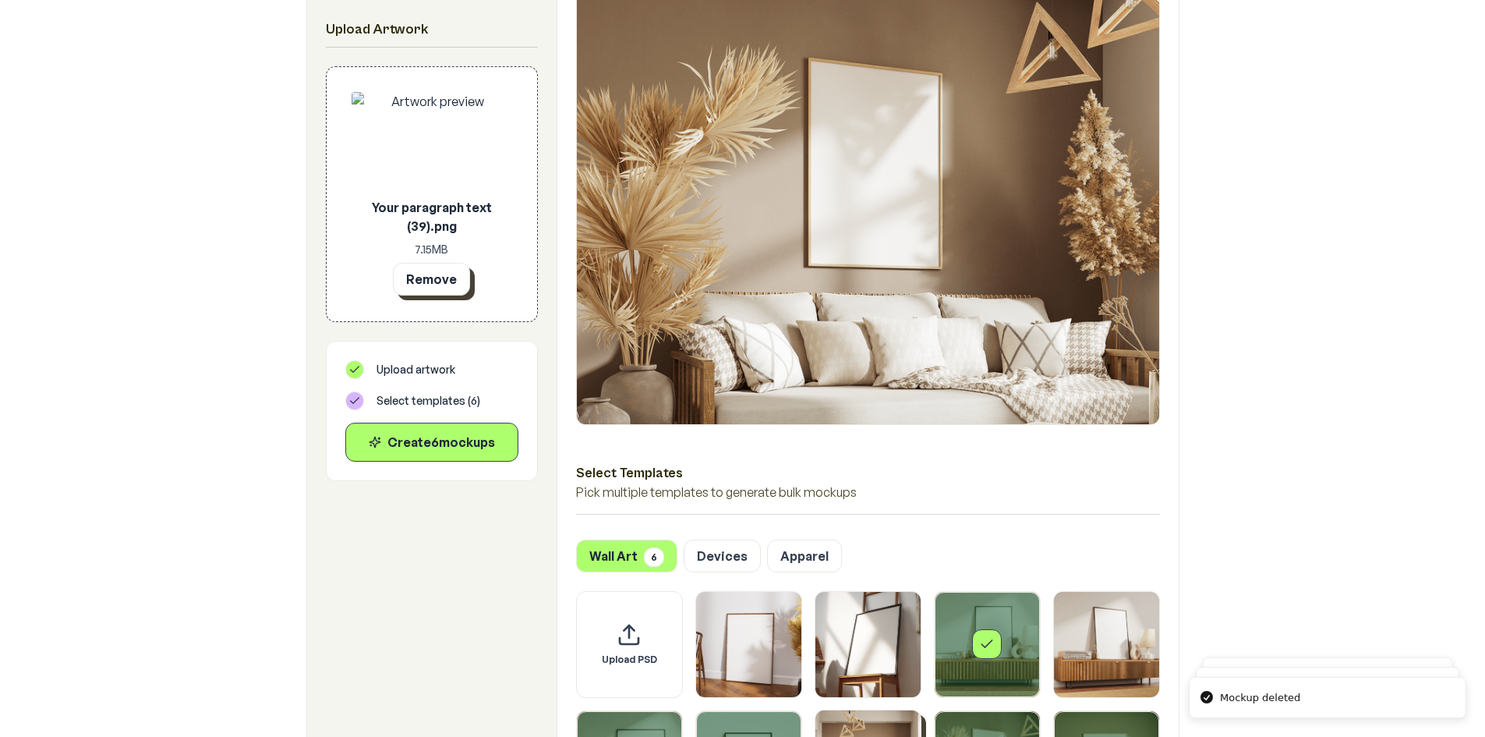
click at [410, 271] on button "Remove" at bounding box center [431, 279] width 77 height 33
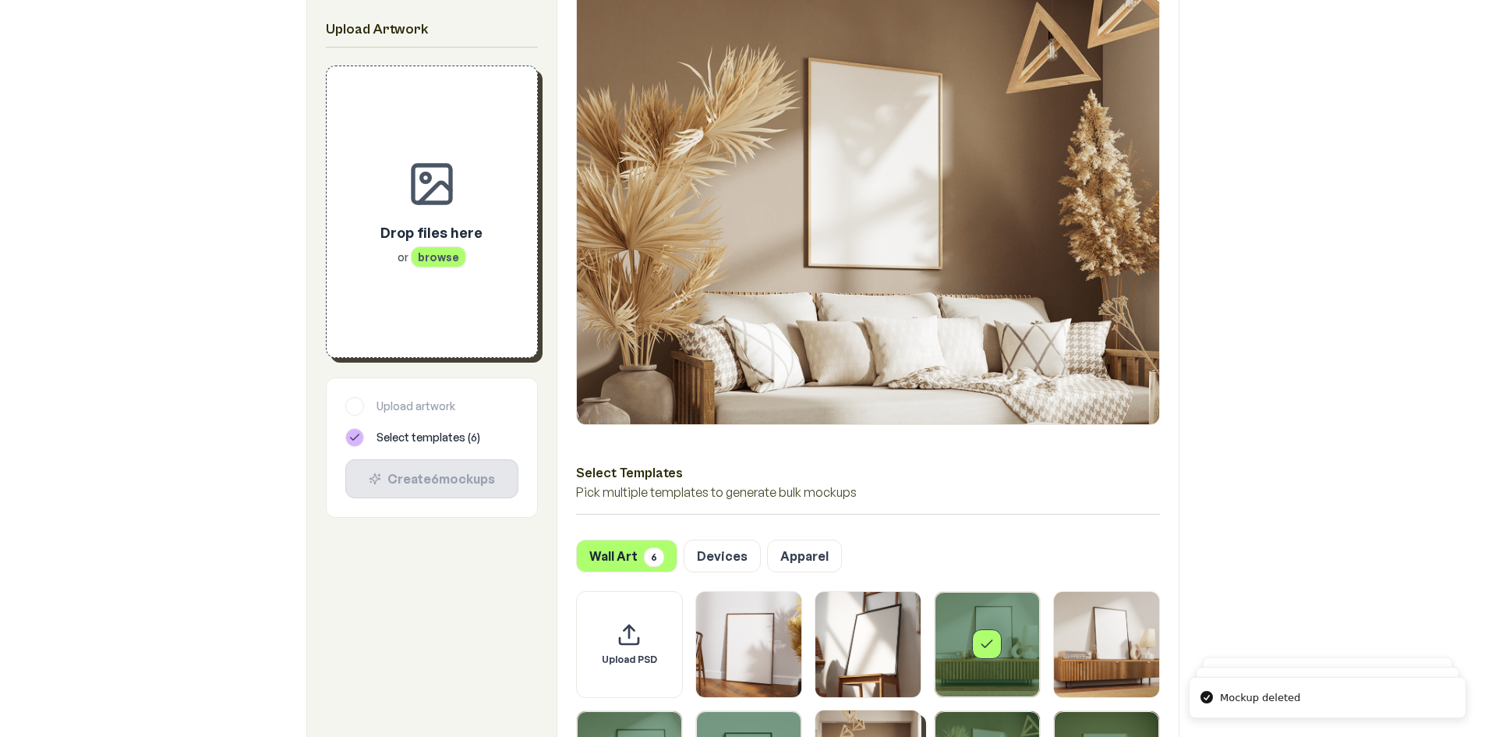
click at [433, 270] on div "Drop files here or browse" at bounding box center [432, 211] width 161 height 241
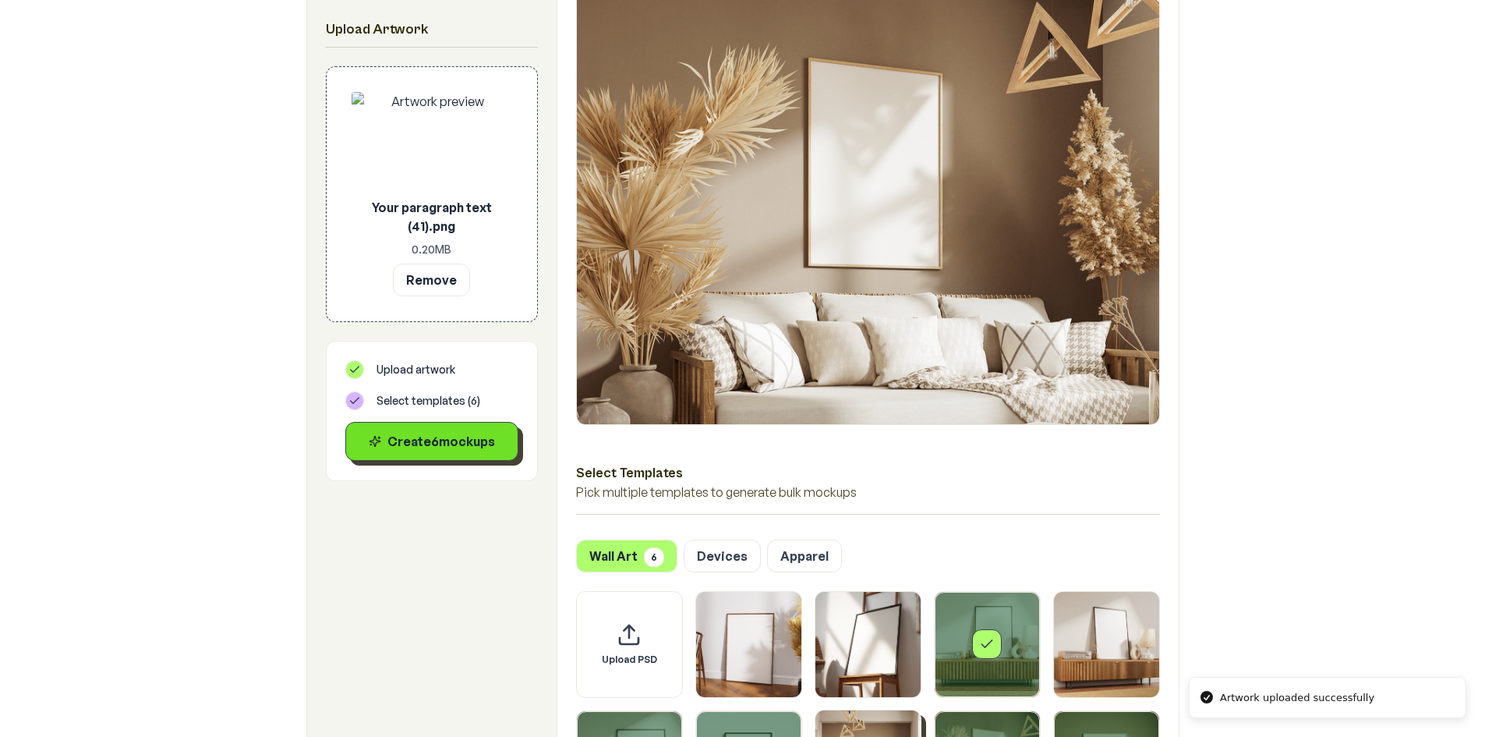
click at [451, 449] on div "Create 6 mockup s" at bounding box center [432, 441] width 147 height 19
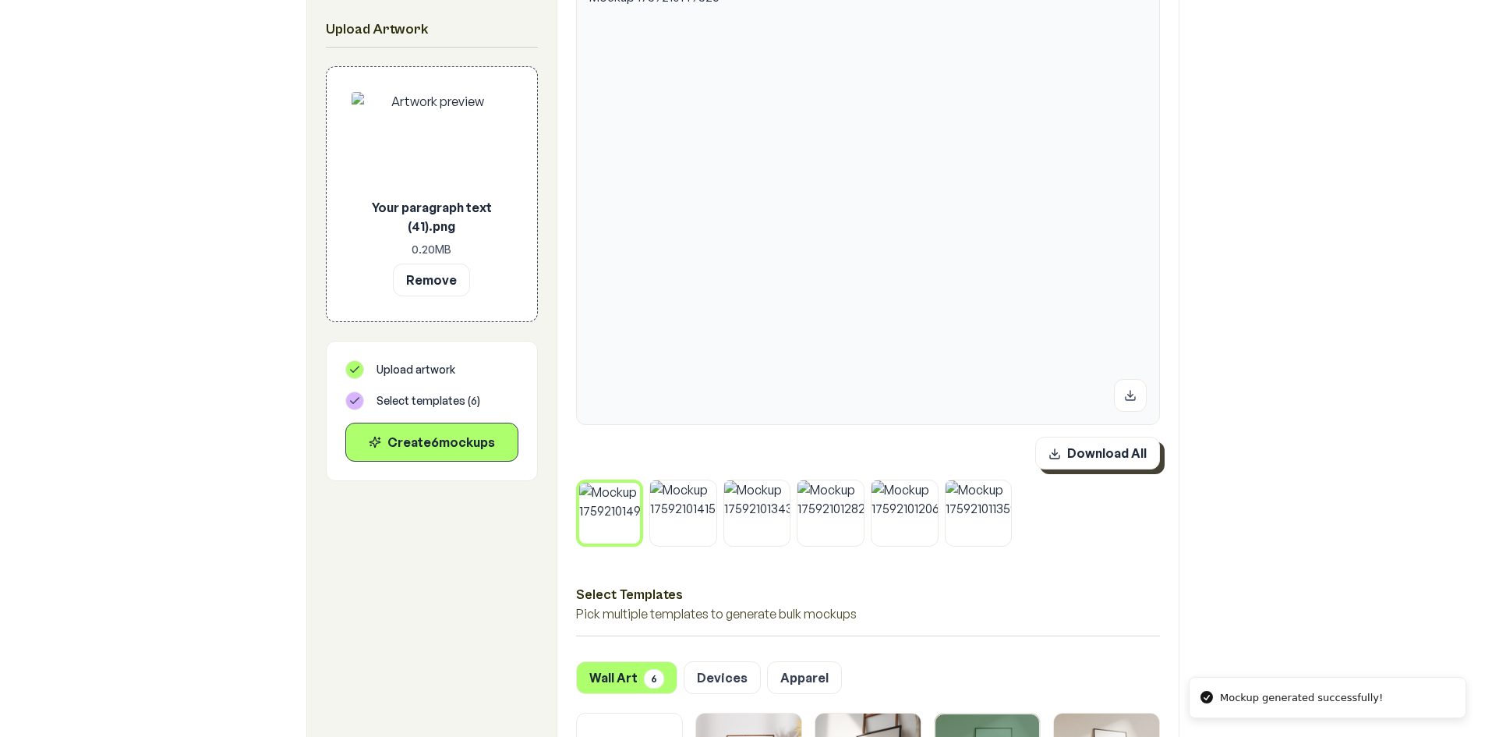
click at [1130, 450] on button "Download All" at bounding box center [1097, 453] width 125 height 33
click at [421, 272] on button "Remove" at bounding box center [431, 279] width 77 height 33
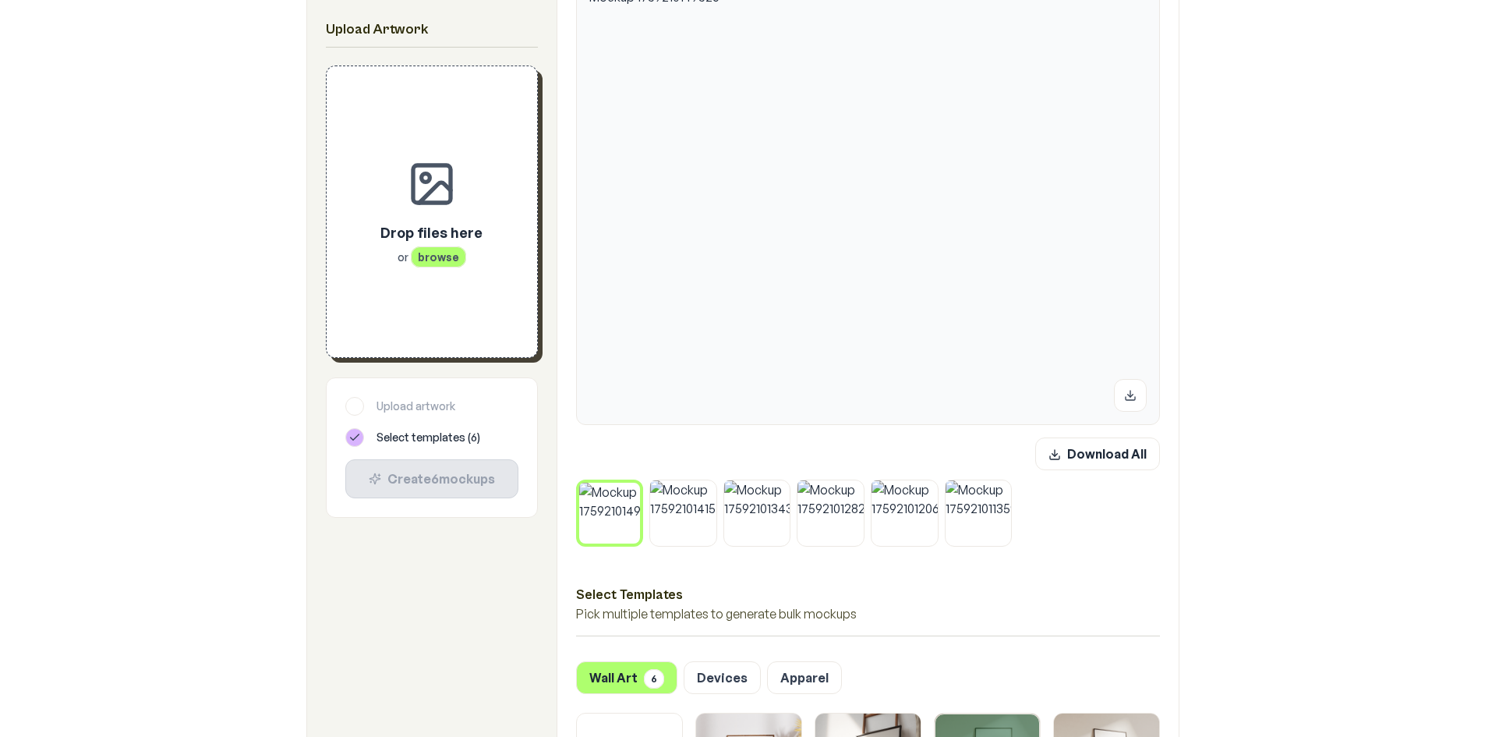
click at [636, 490] on icon at bounding box center [635, 486] width 9 height 9
click at [702, 490] on button at bounding box center [712, 484] width 20 height 20
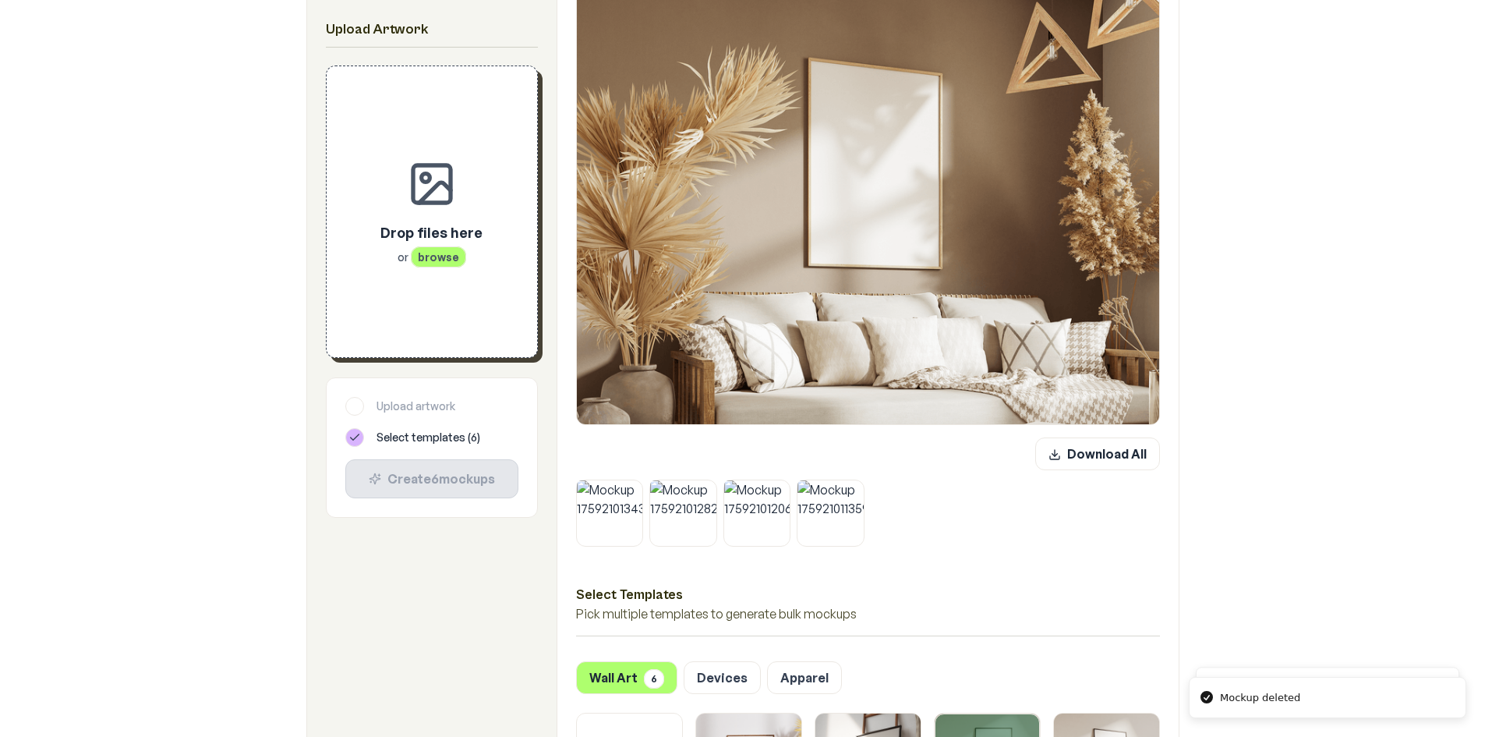
click at [636, 490] on button at bounding box center [638, 484] width 20 height 20
click at [702, 490] on button at bounding box center [712, 484] width 20 height 20
click at [636, 490] on button at bounding box center [638, 484] width 20 height 20
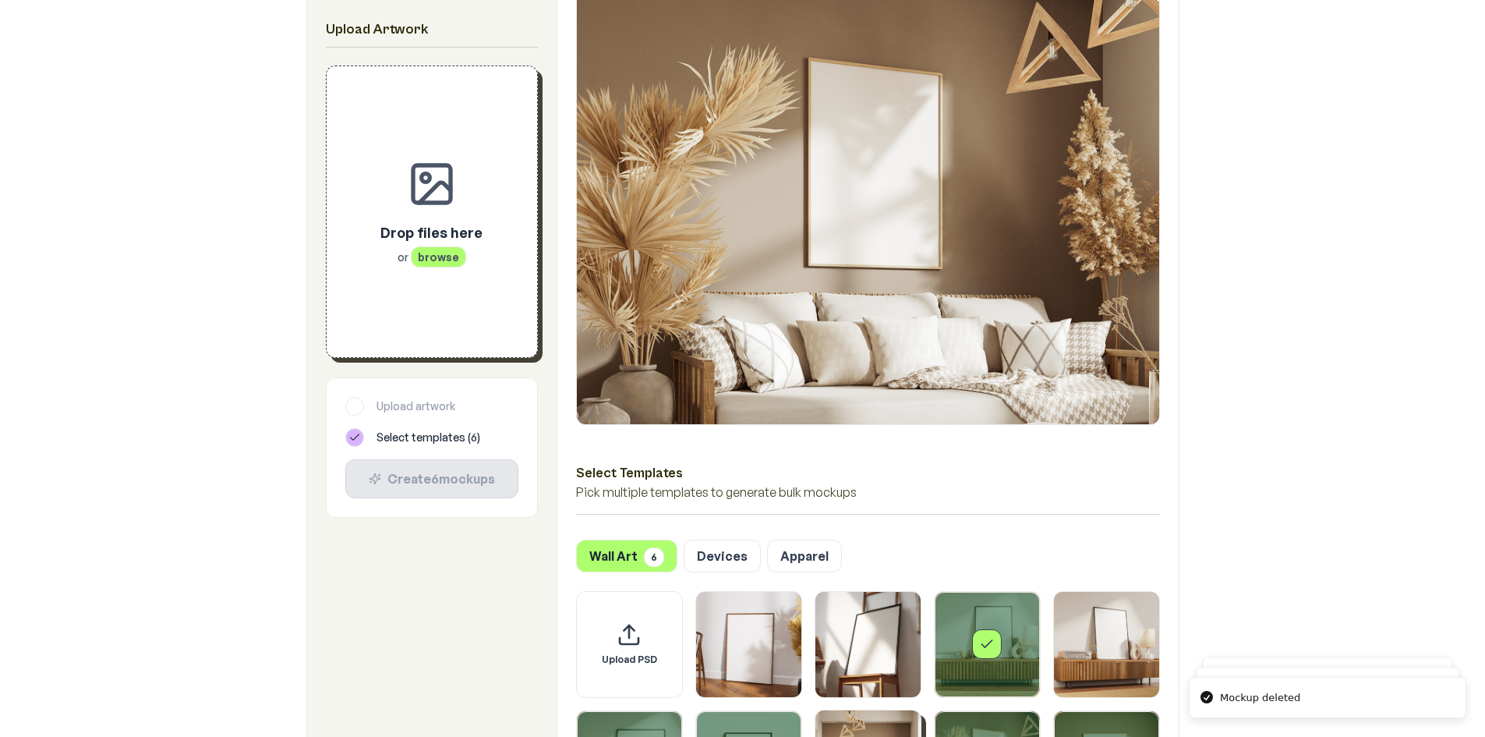
click at [426, 255] on span "browse" at bounding box center [438, 256] width 55 height 21
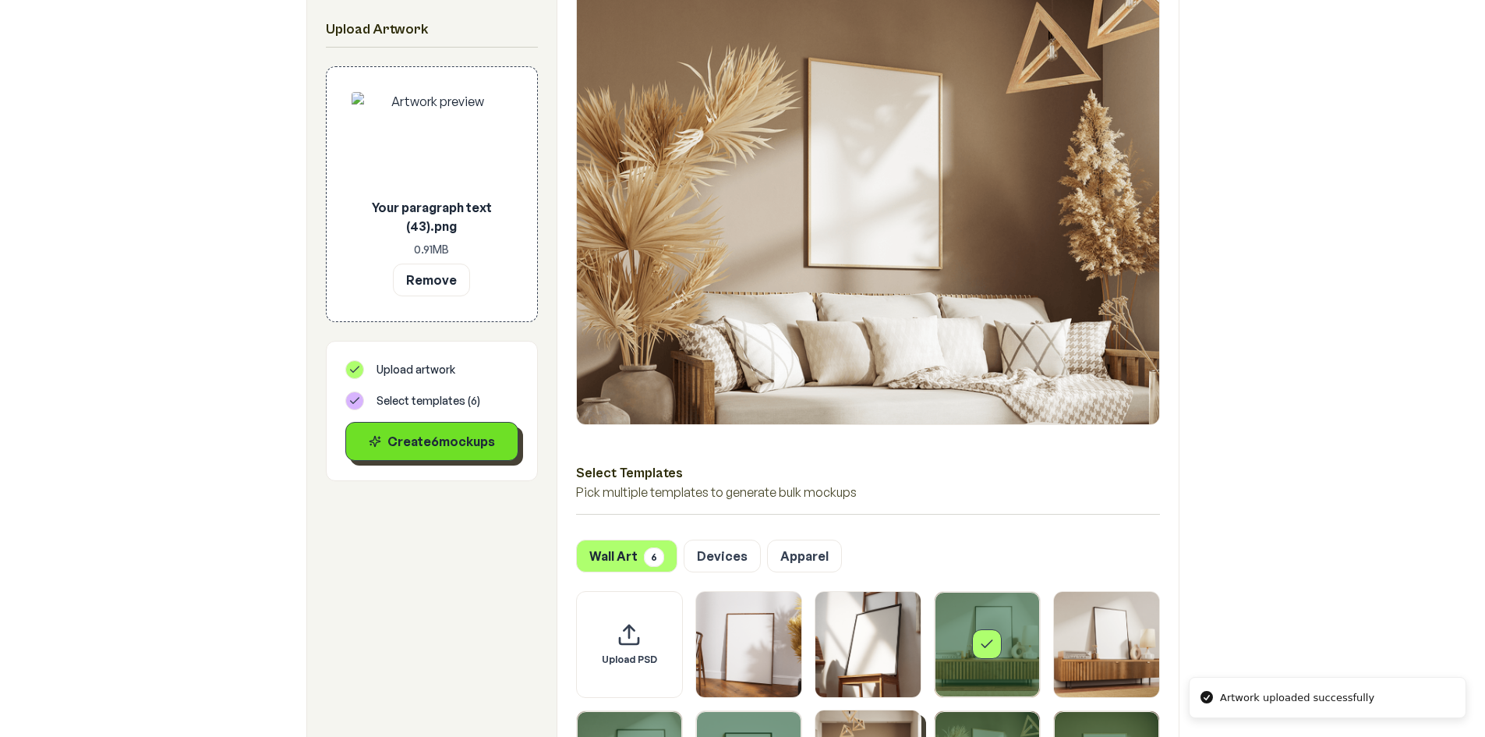
click at [380, 438] on icon at bounding box center [375, 441] width 12 height 12
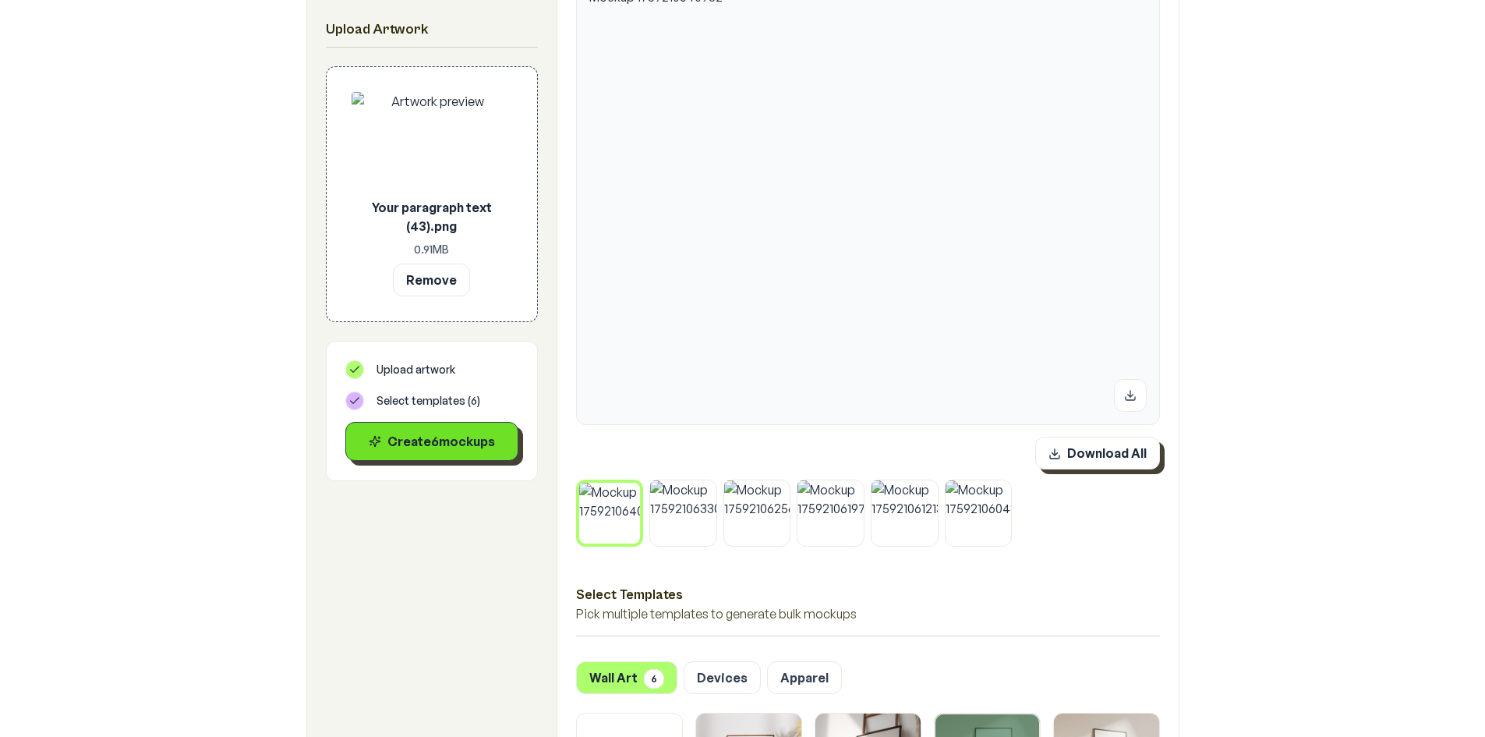
click at [1120, 458] on button "Download All" at bounding box center [1097, 453] width 125 height 33
click at [456, 270] on button "Remove" at bounding box center [431, 279] width 77 height 33
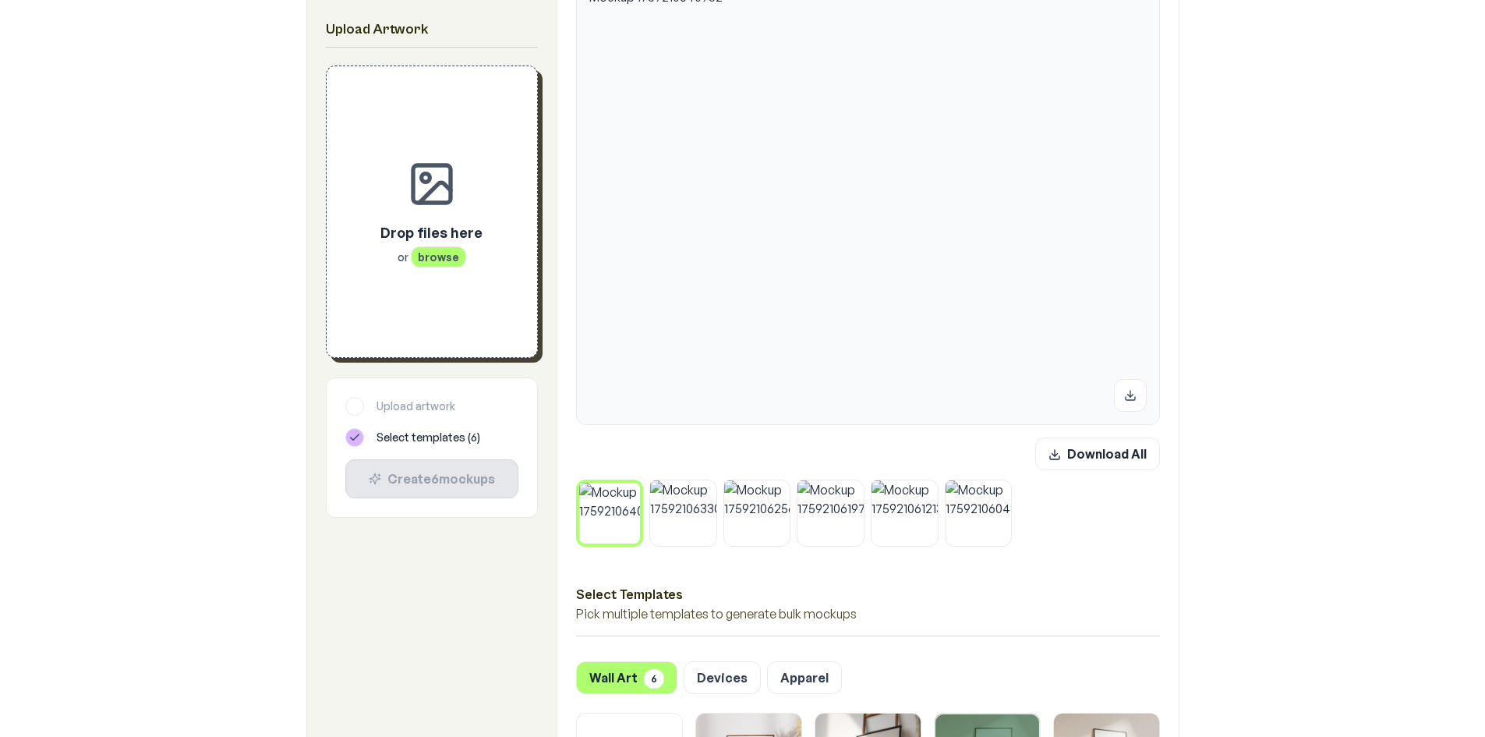
click at [634, 488] on icon at bounding box center [635, 486] width 9 height 9
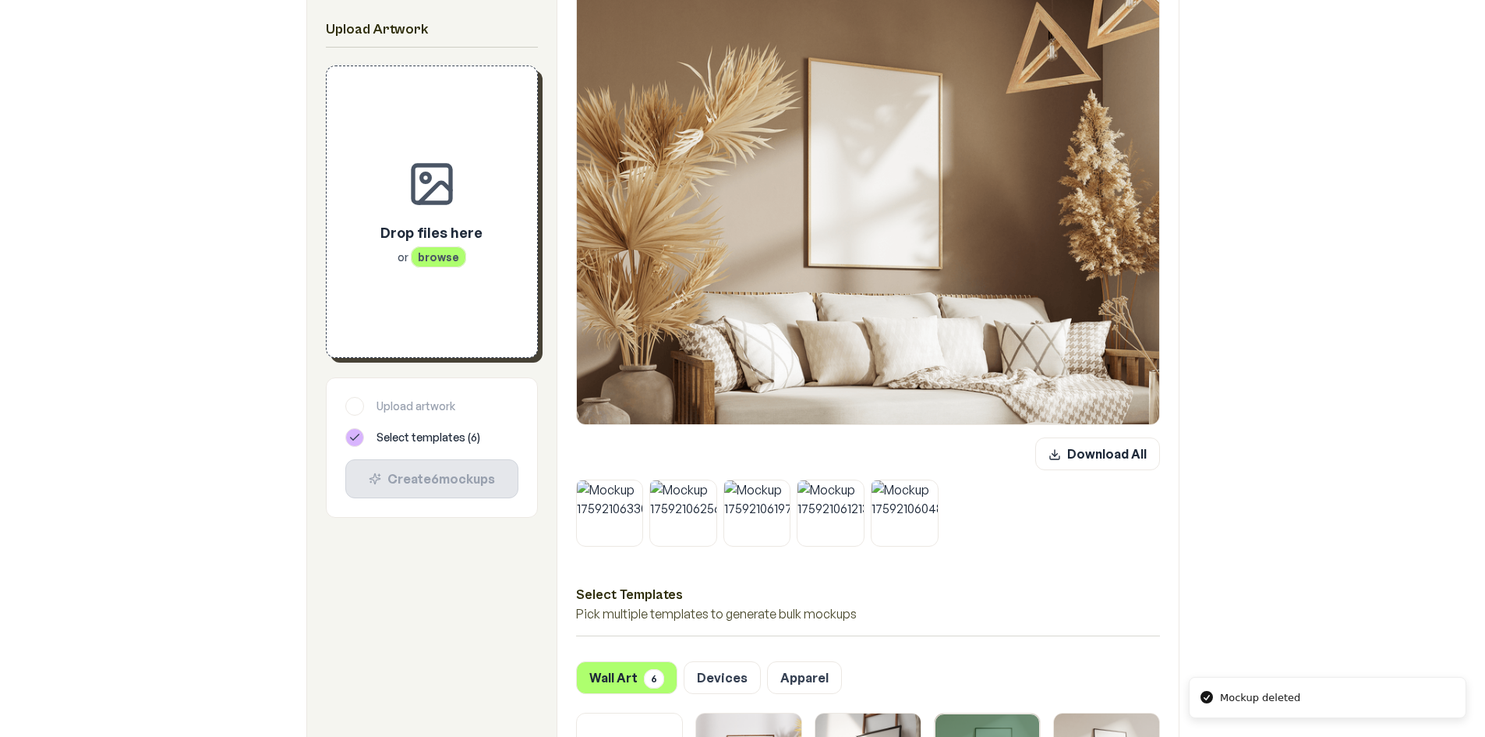
click at [634, 488] on button at bounding box center [638, 484] width 20 height 20
click at [702, 488] on button at bounding box center [712, 483] width 20 height 20
click at [634, 488] on button at bounding box center [638, 483] width 20 height 20
click at [634, 488] on button at bounding box center [638, 484] width 20 height 20
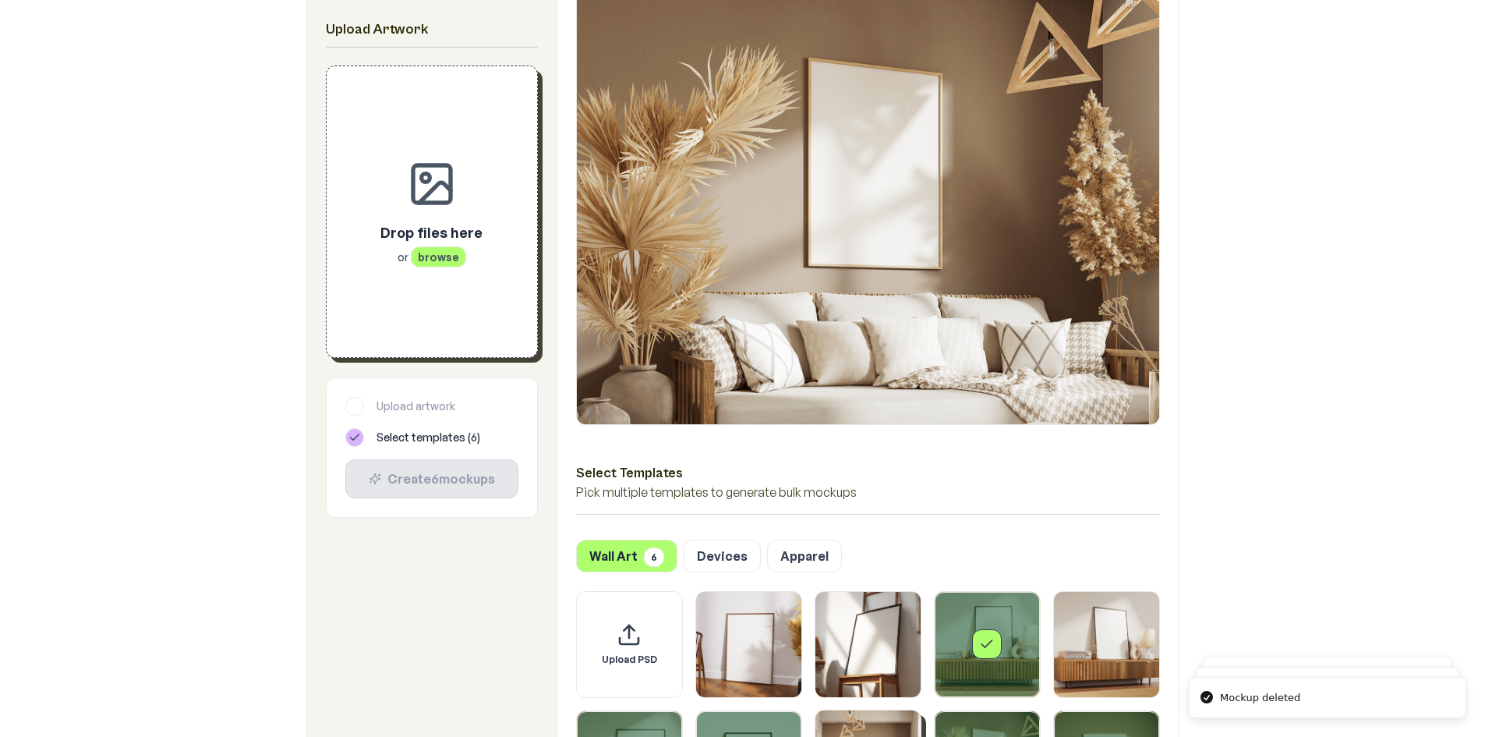
click at [435, 258] on span "browse" at bounding box center [438, 256] width 55 height 21
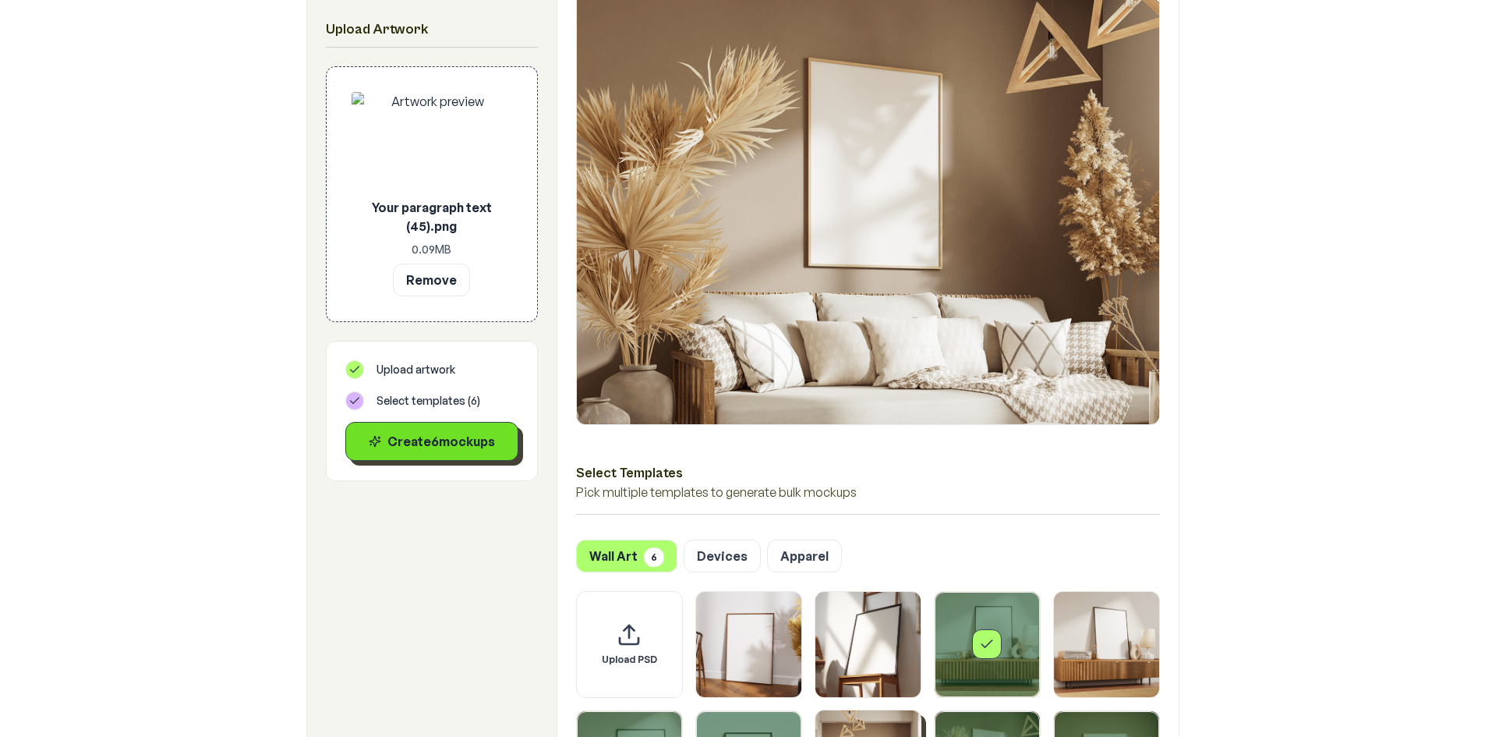
click at [452, 455] on button "Create 6 mockup s" at bounding box center [431, 441] width 173 height 39
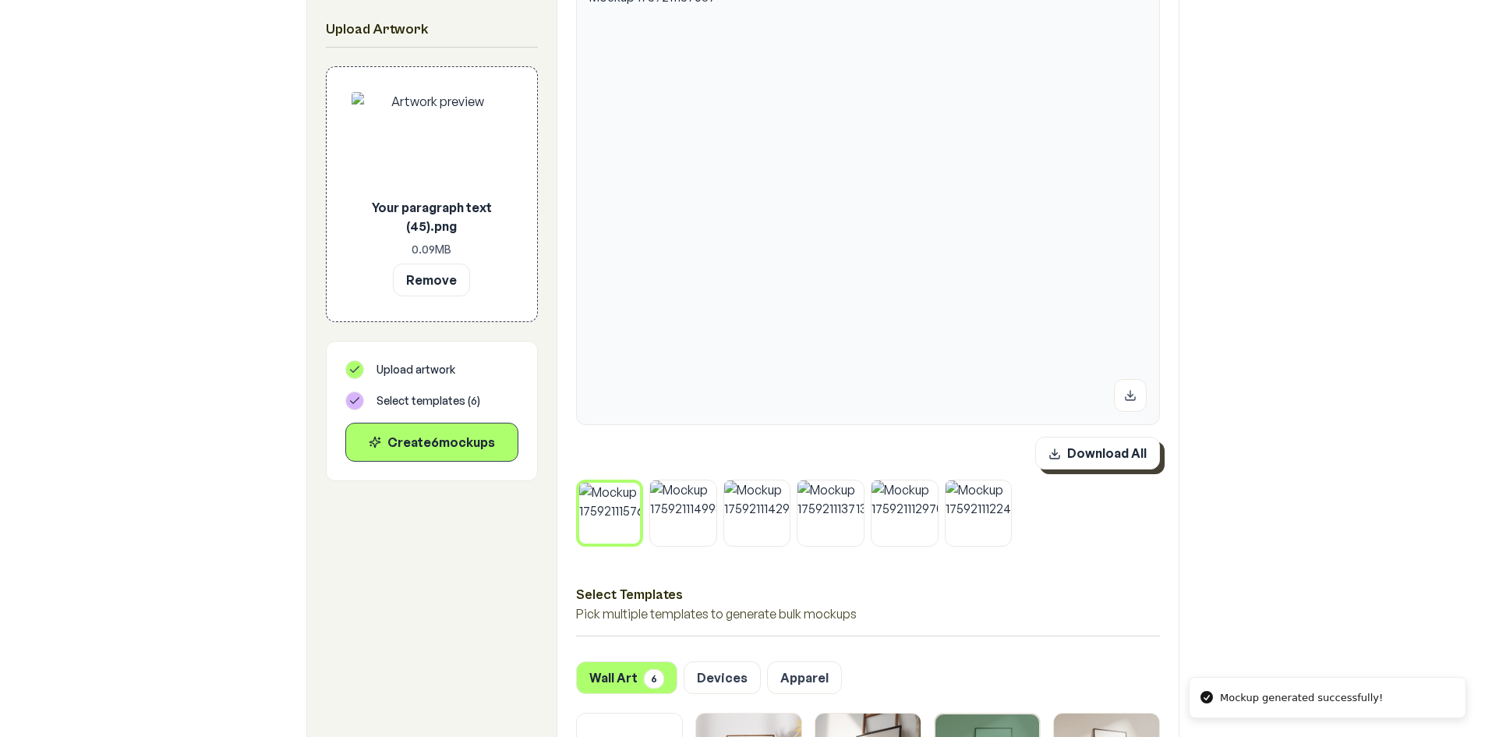
click at [1102, 465] on button "Download All" at bounding box center [1097, 453] width 125 height 33
click at [425, 272] on button "Remove" at bounding box center [431, 279] width 77 height 33
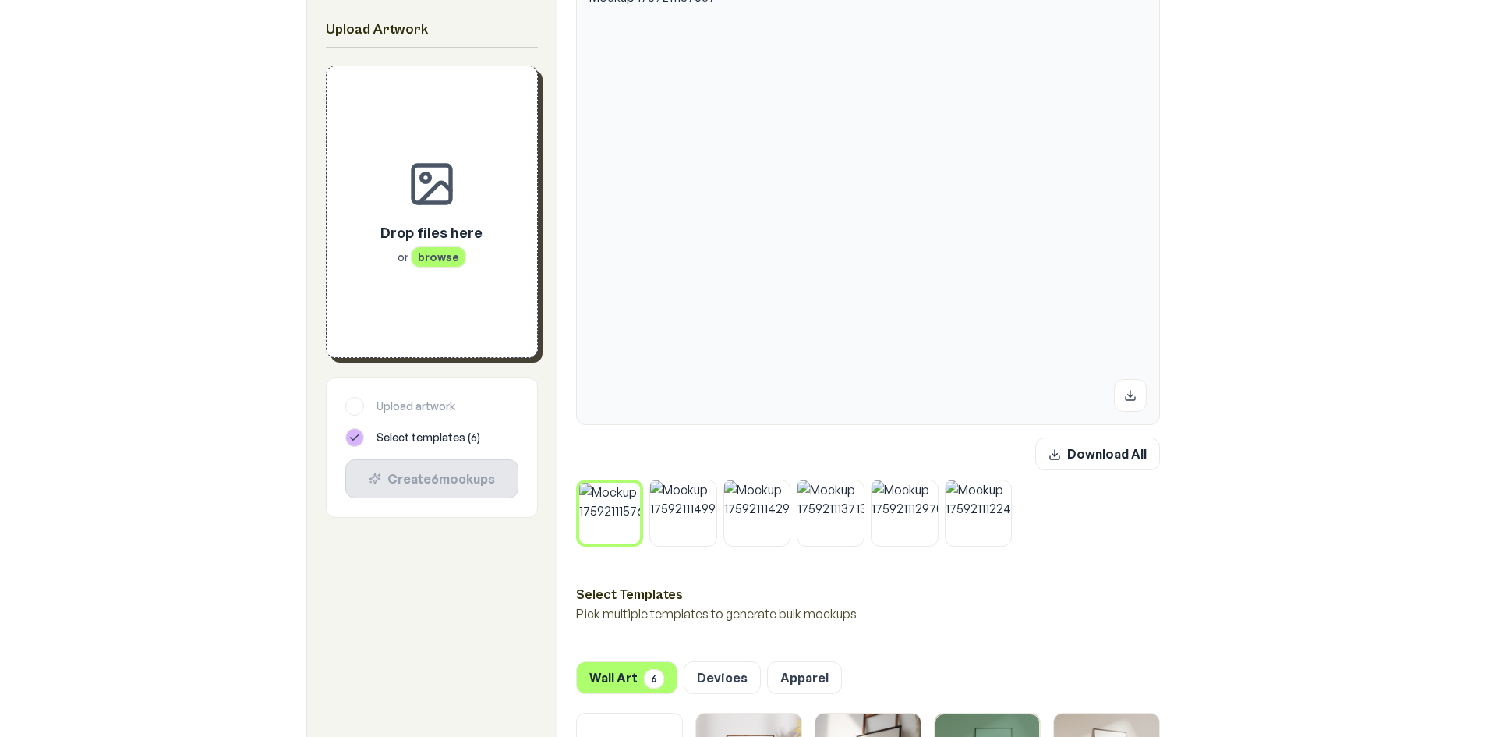
click at [639, 488] on icon at bounding box center [635, 486] width 9 height 9
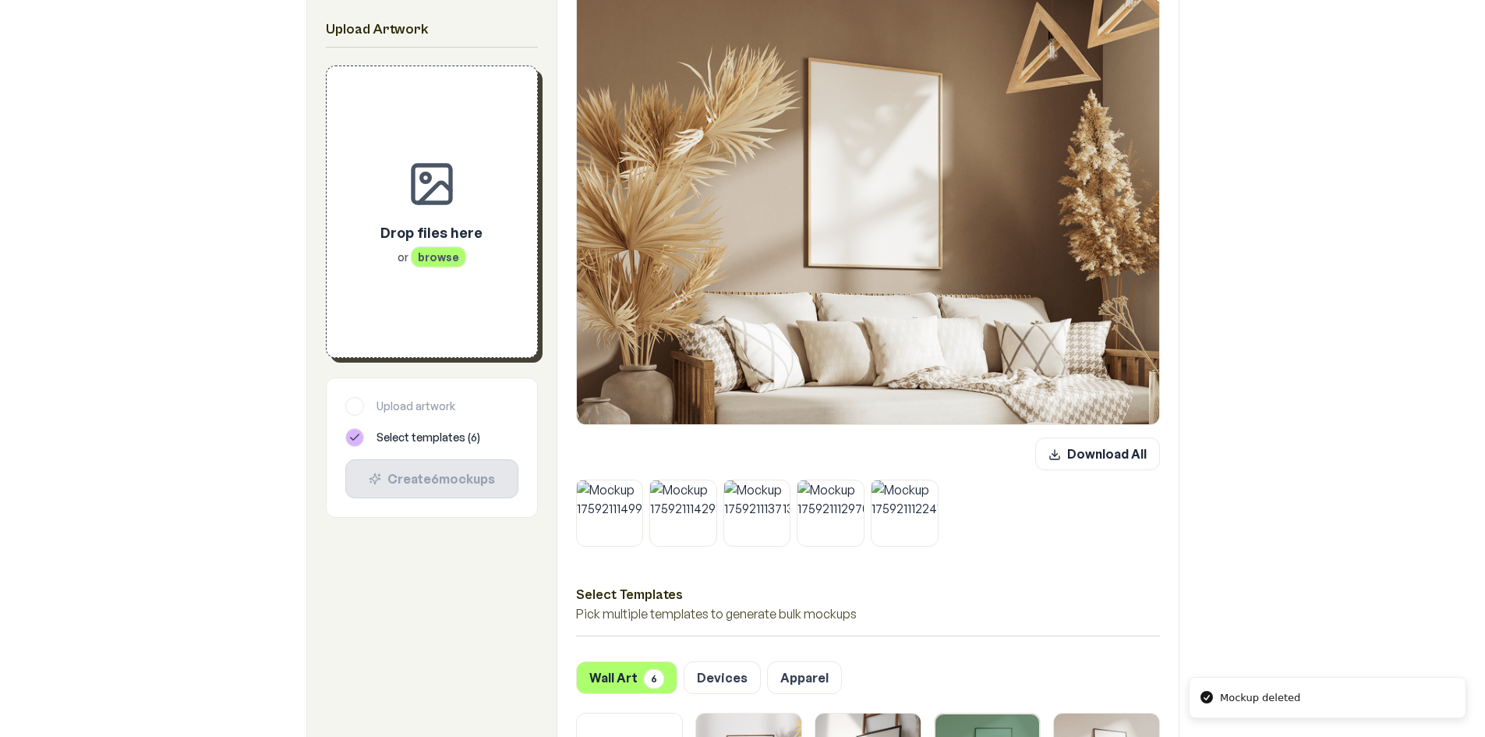
click at [639, 488] on button at bounding box center [638, 484] width 20 height 20
click at [708, 488] on icon at bounding box center [712, 483] width 9 height 9
click at [639, 488] on button at bounding box center [638, 484] width 20 height 20
click at [702, 488] on button at bounding box center [712, 484] width 20 height 20
click at [639, 488] on button at bounding box center [638, 484] width 20 height 20
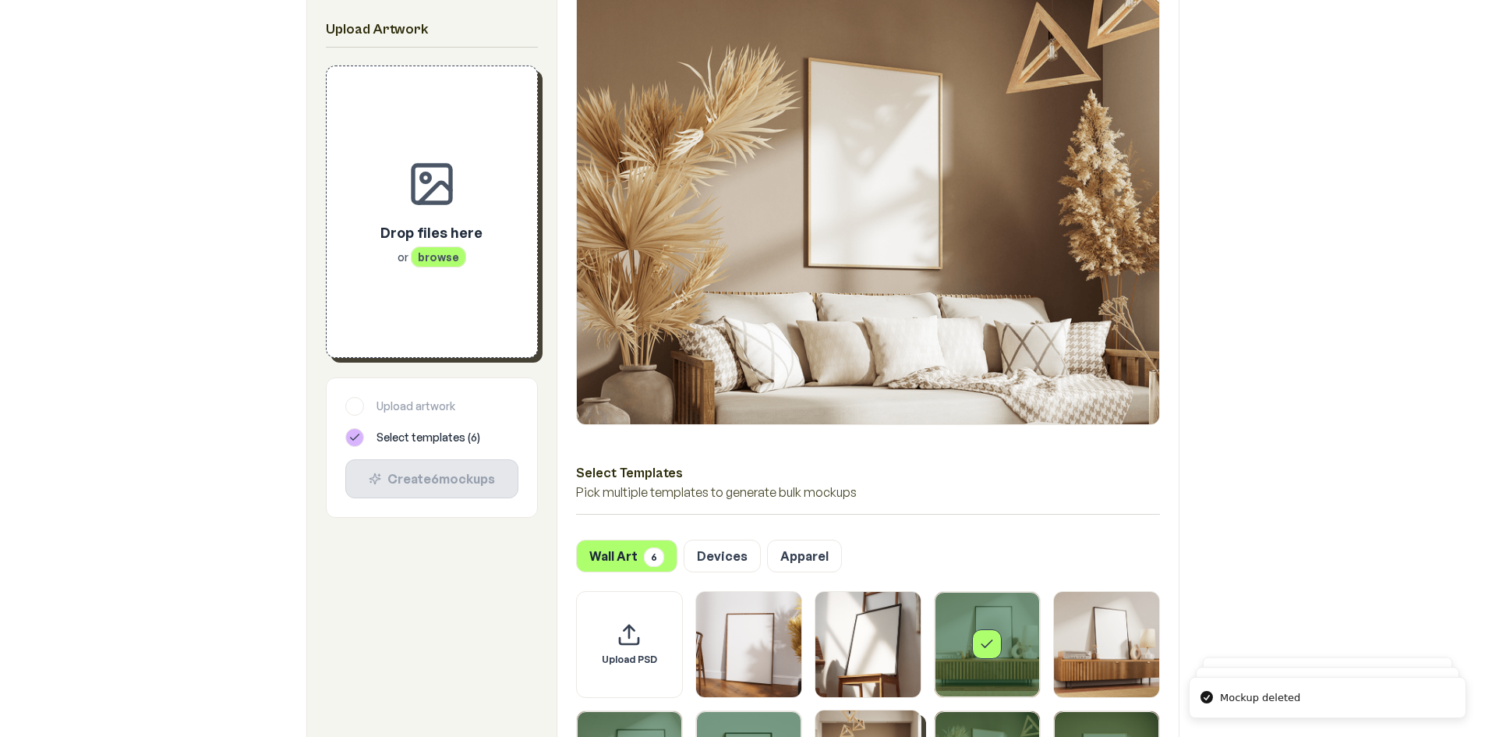
click at [433, 256] on span "browse" at bounding box center [438, 256] width 55 height 21
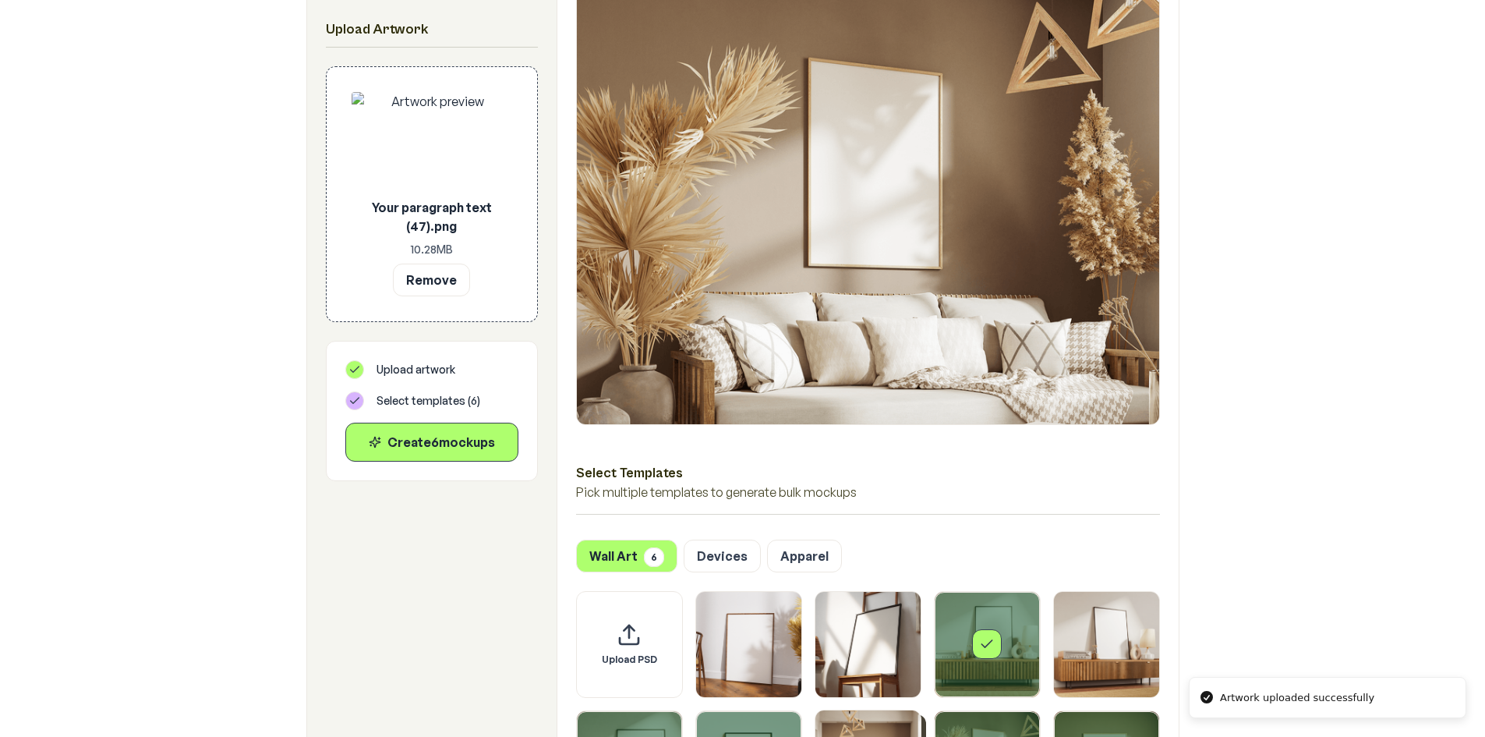
click at [467, 444] on div "Create 6 mockup s" at bounding box center [432, 442] width 147 height 19
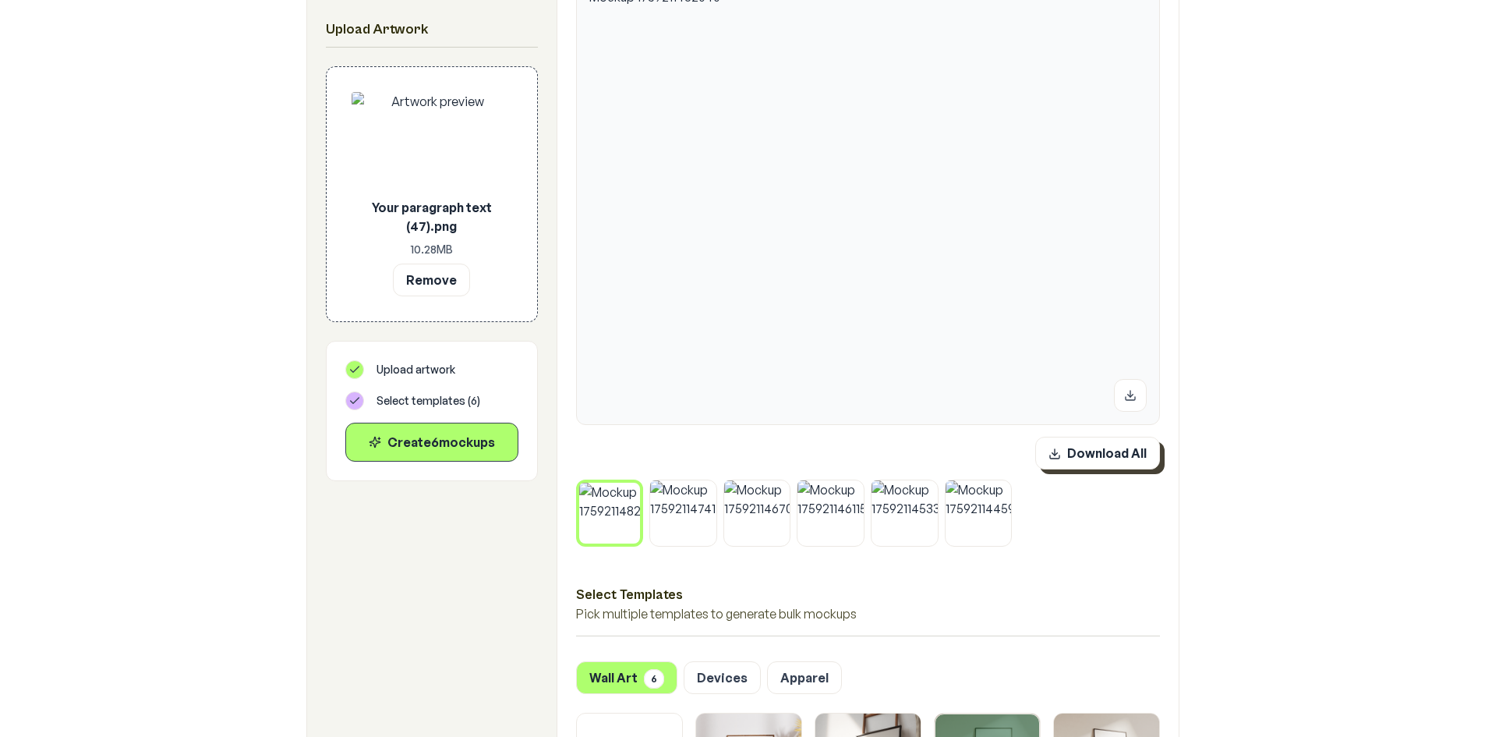
click at [1092, 465] on button "Download All" at bounding box center [1097, 453] width 125 height 33
